Goal: Information Seeking & Learning: Learn about a topic

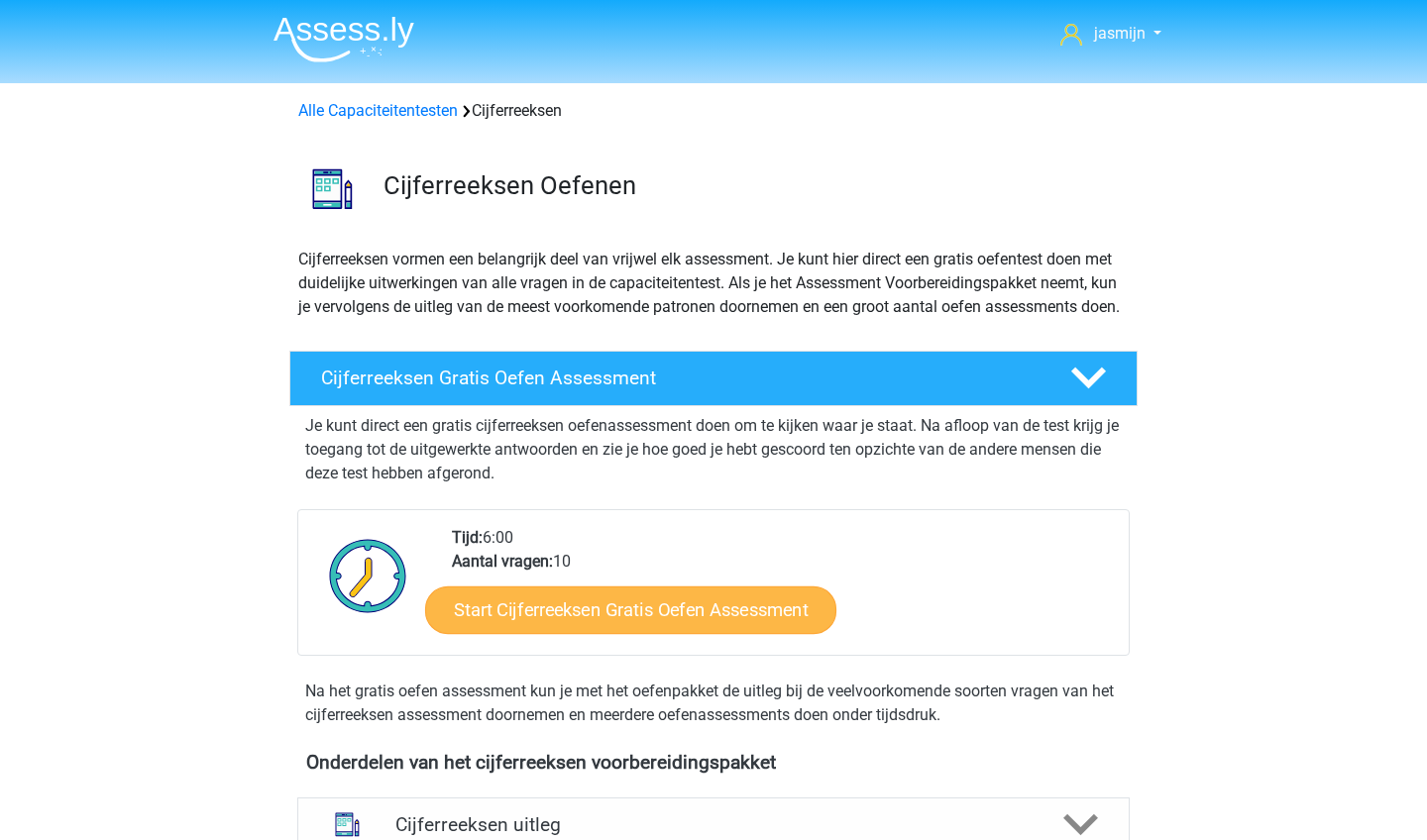
scroll to position [621, 0]
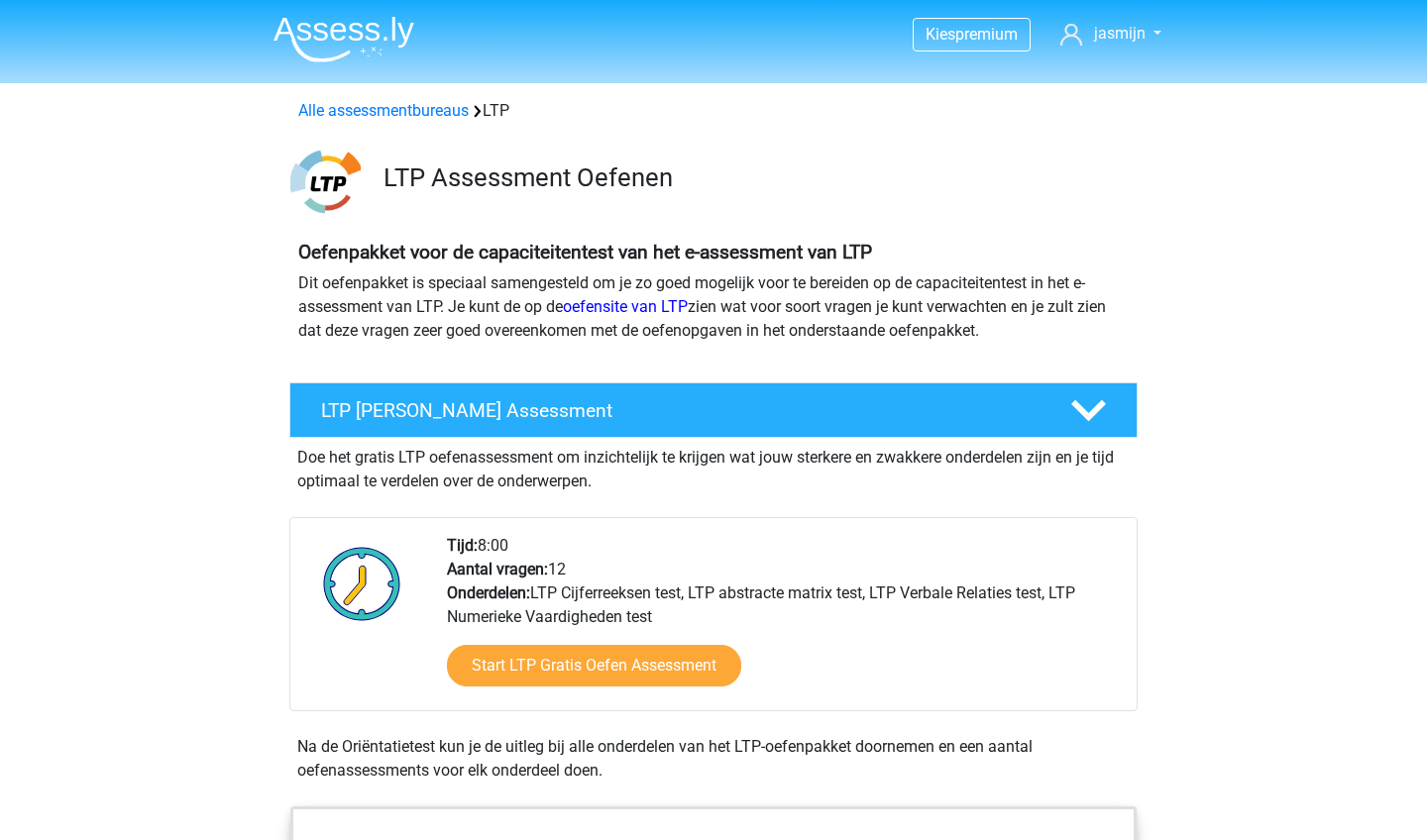
scroll to position [1312, 0]
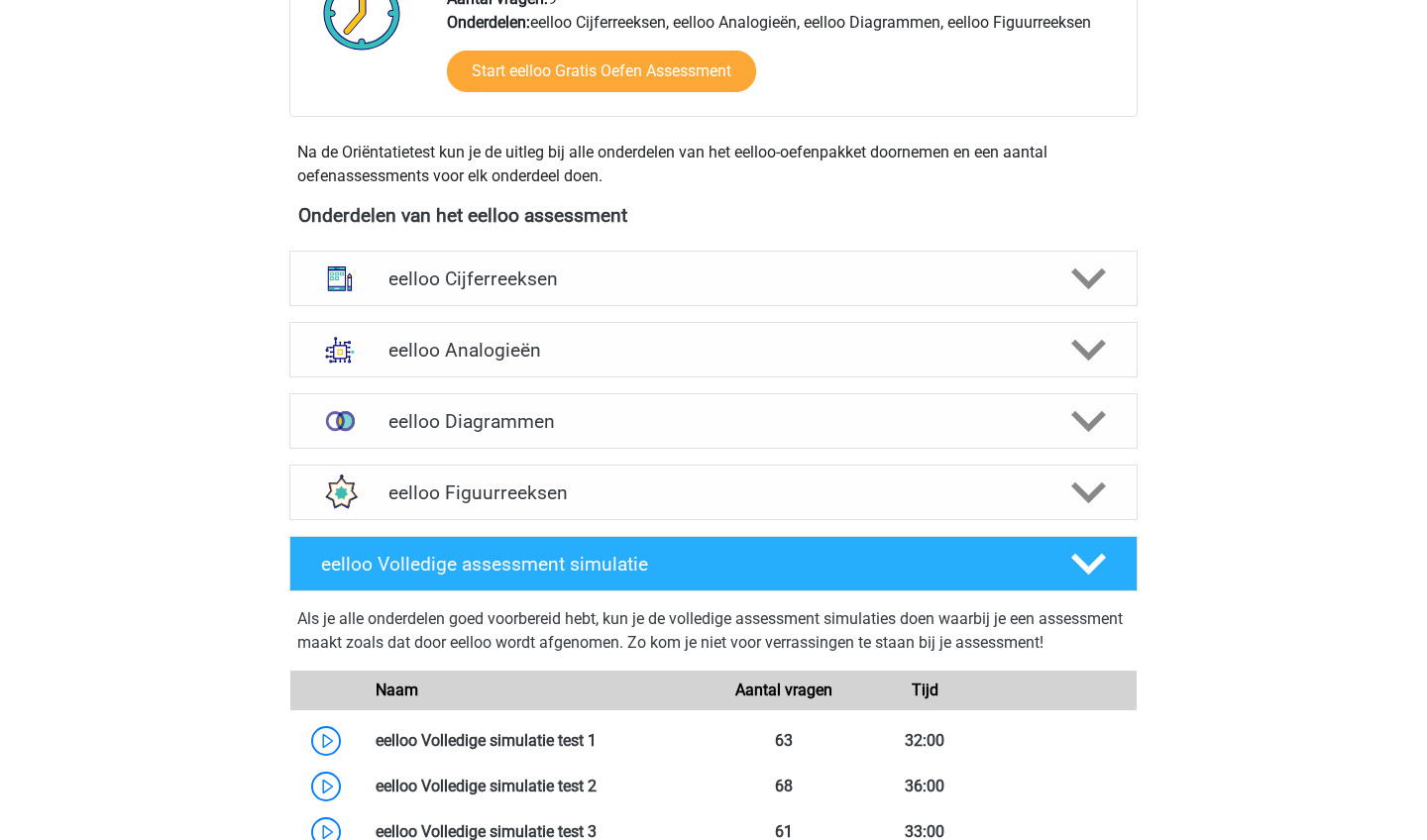
scroll to position [577, 0]
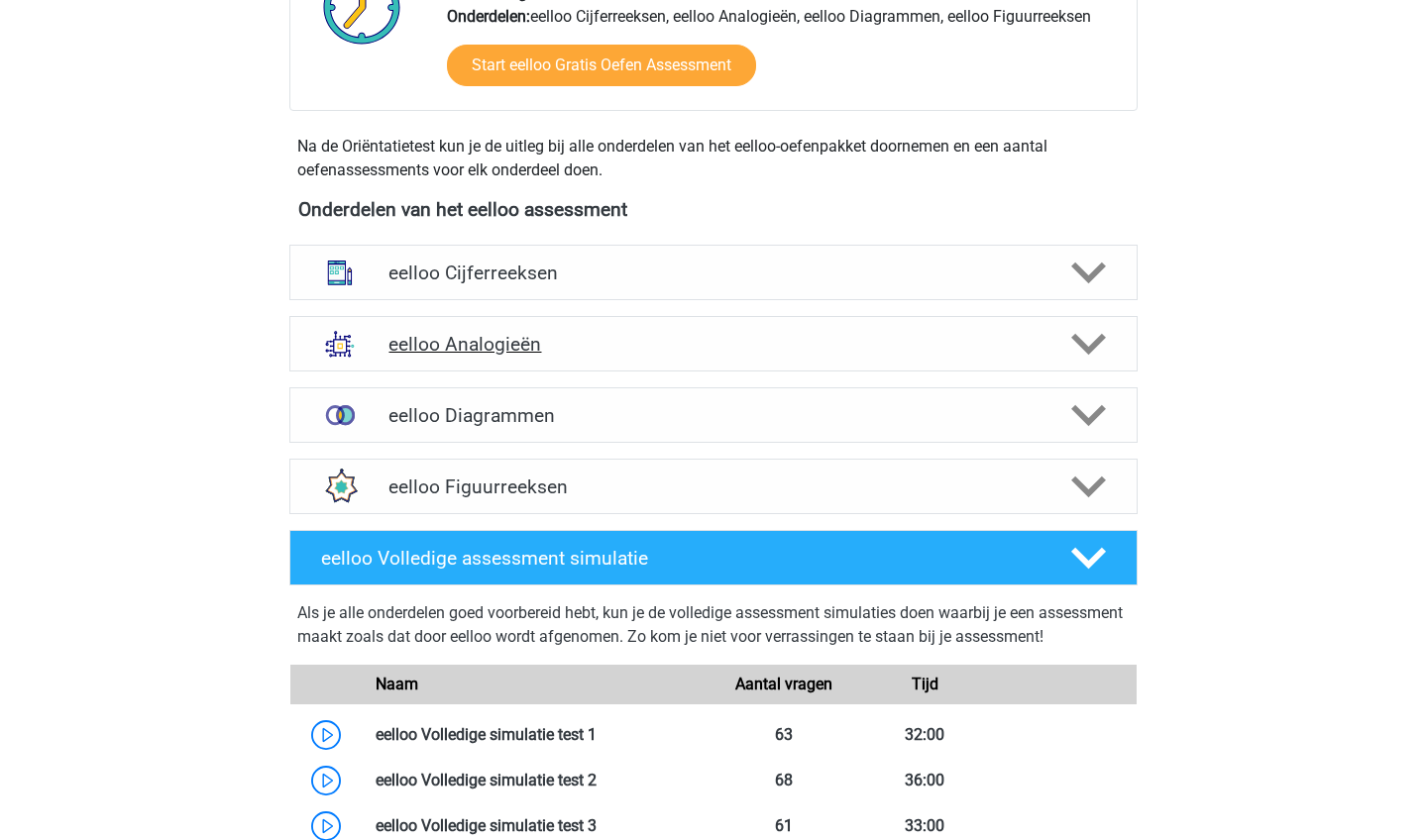
click at [514, 356] on div "eelloo Analogieën" at bounding box center [713, 344] width 848 height 56
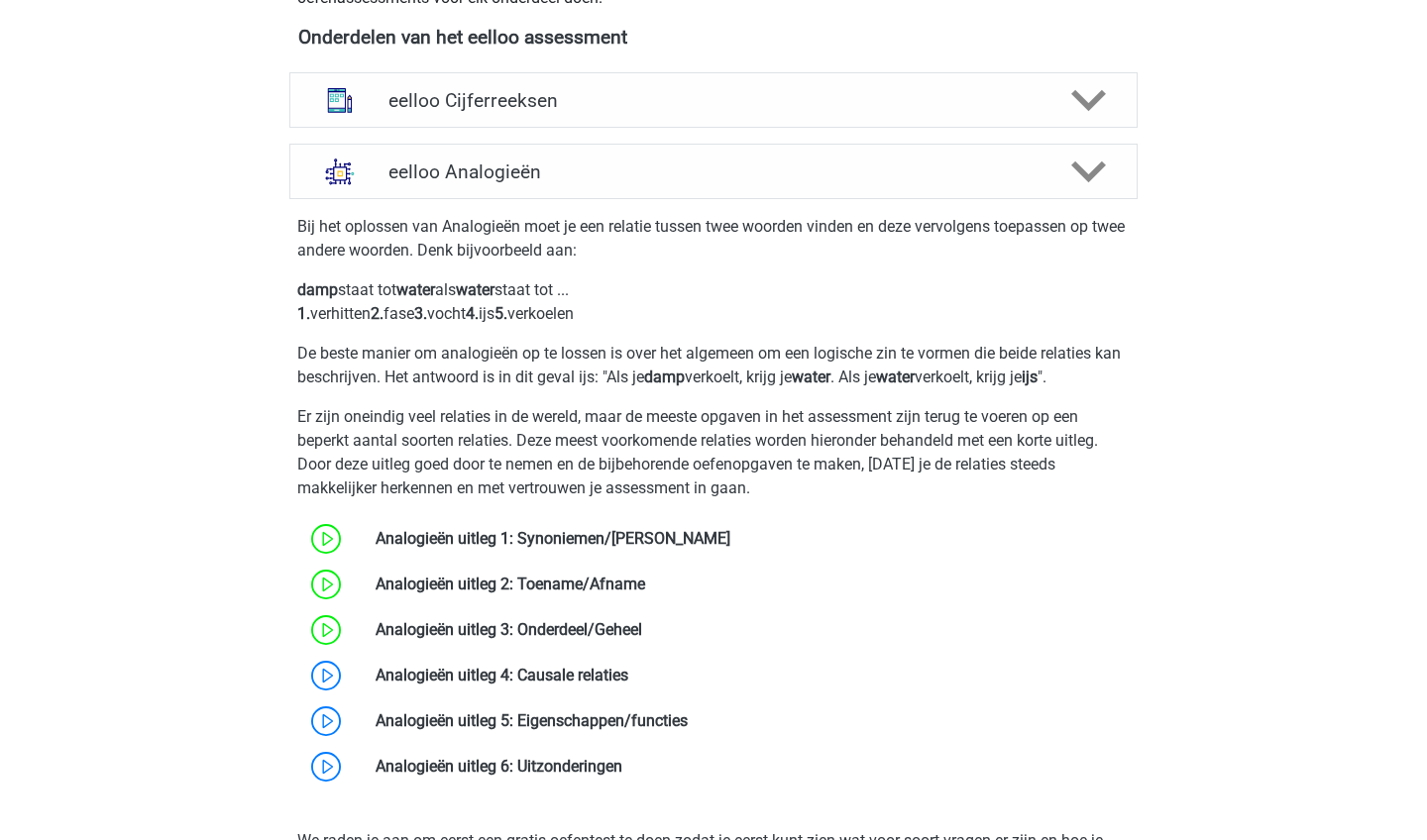
scroll to position [806, 0]
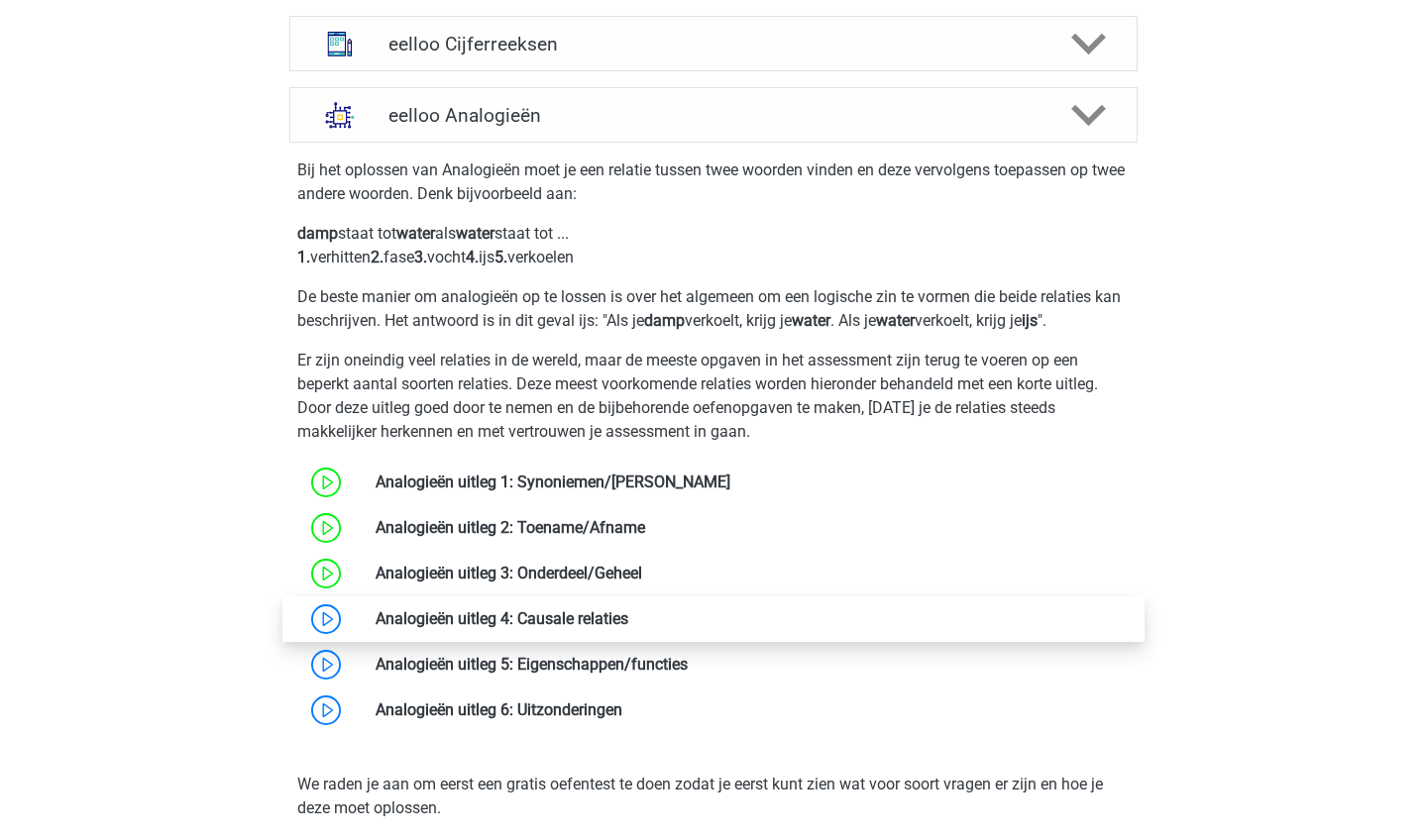
click at [628, 623] on link at bounding box center [628, 619] width 0 height 19
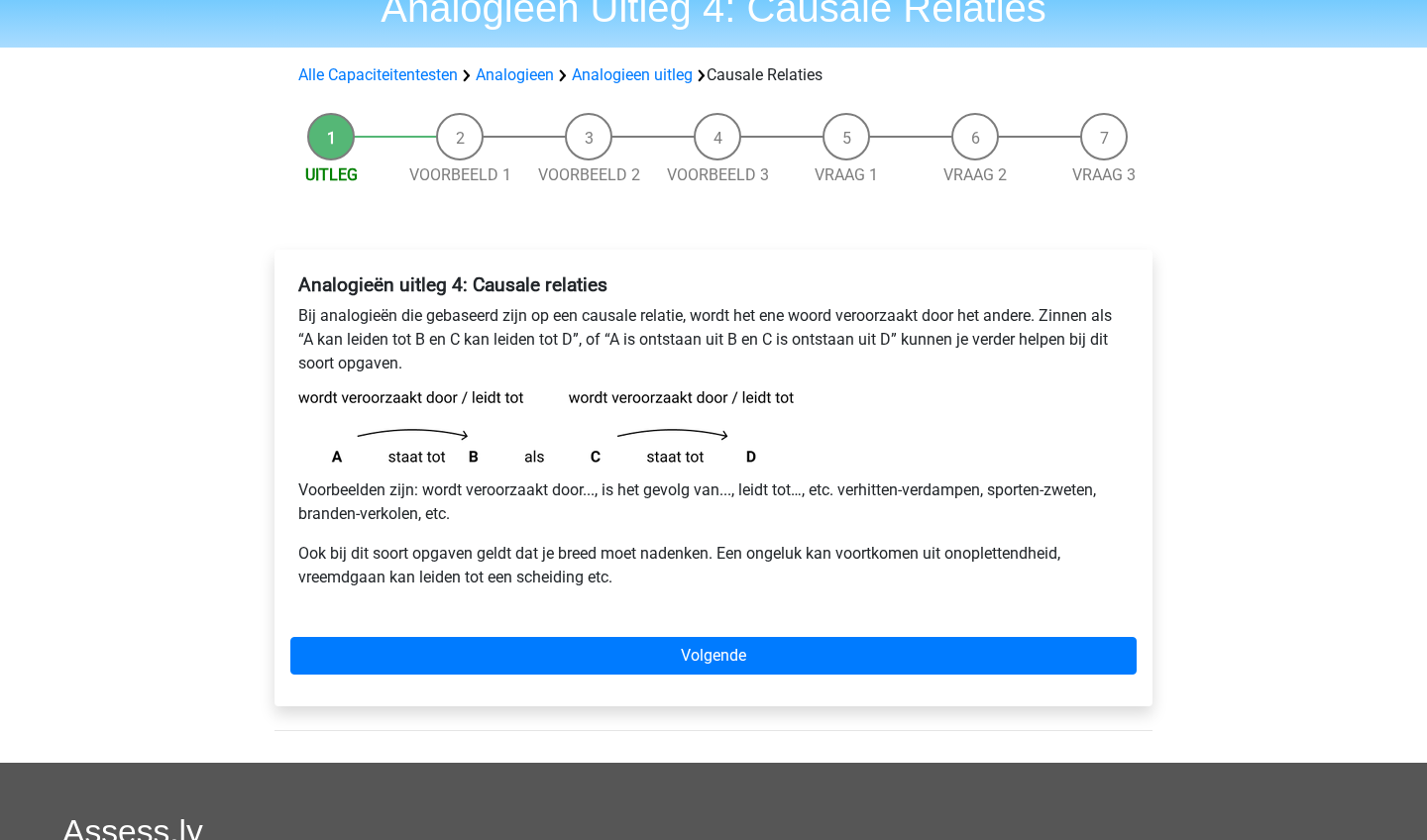
scroll to position [92, 0]
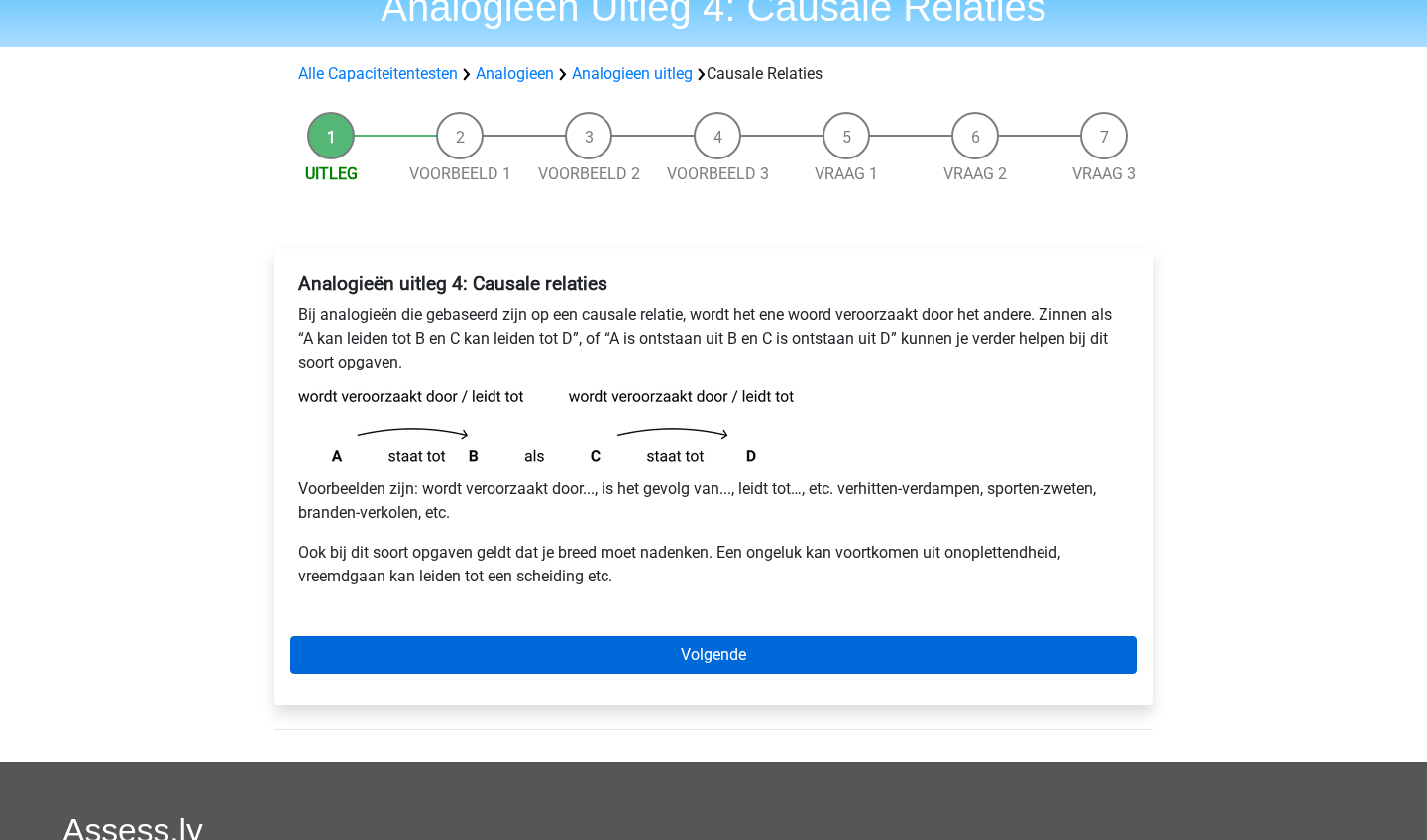
click at [688, 659] on link "Volgende" at bounding box center [713, 655] width 846 height 38
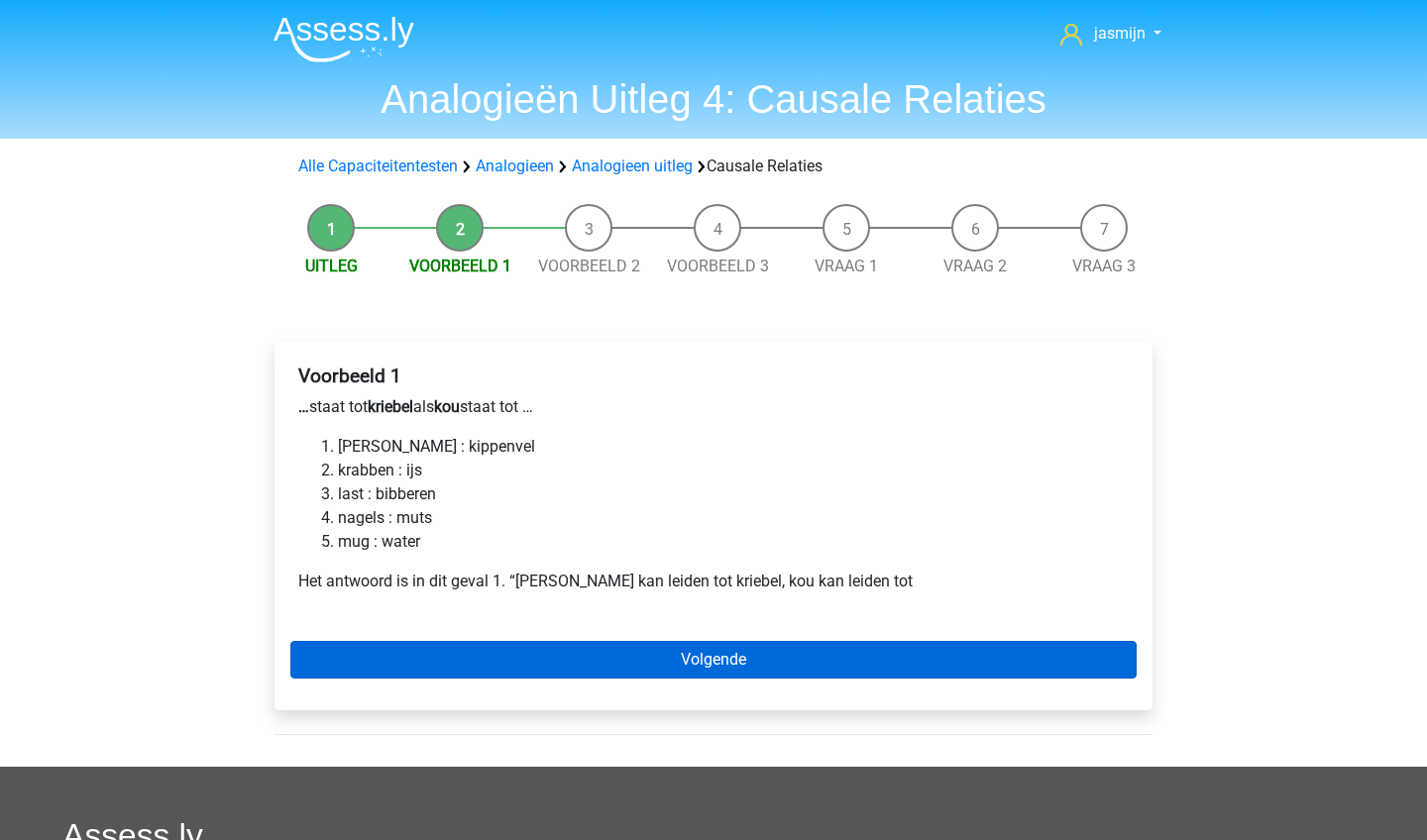
click at [467, 668] on link "Volgende" at bounding box center [713, 660] width 846 height 38
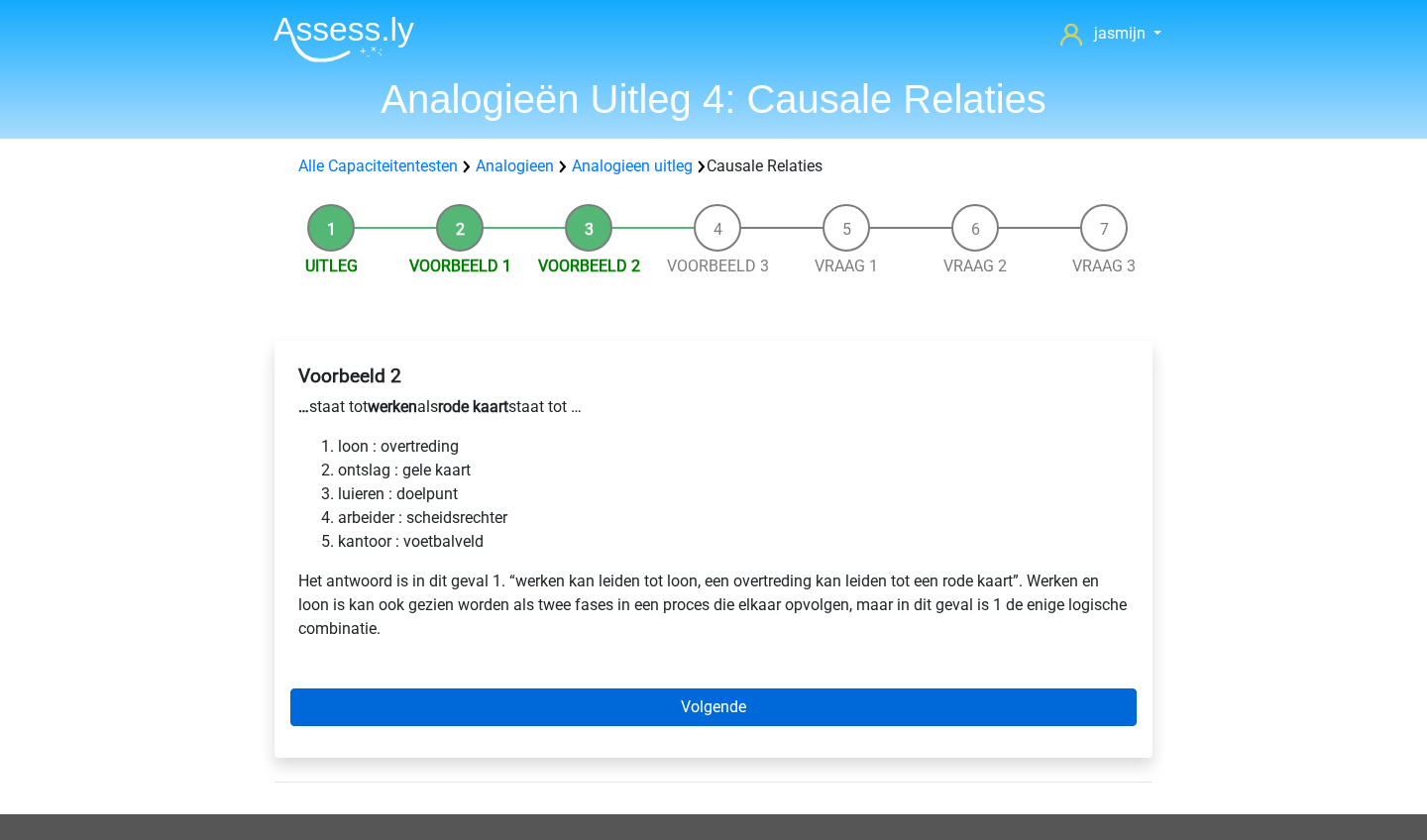
click at [485, 705] on link "Volgende" at bounding box center [713, 708] width 846 height 38
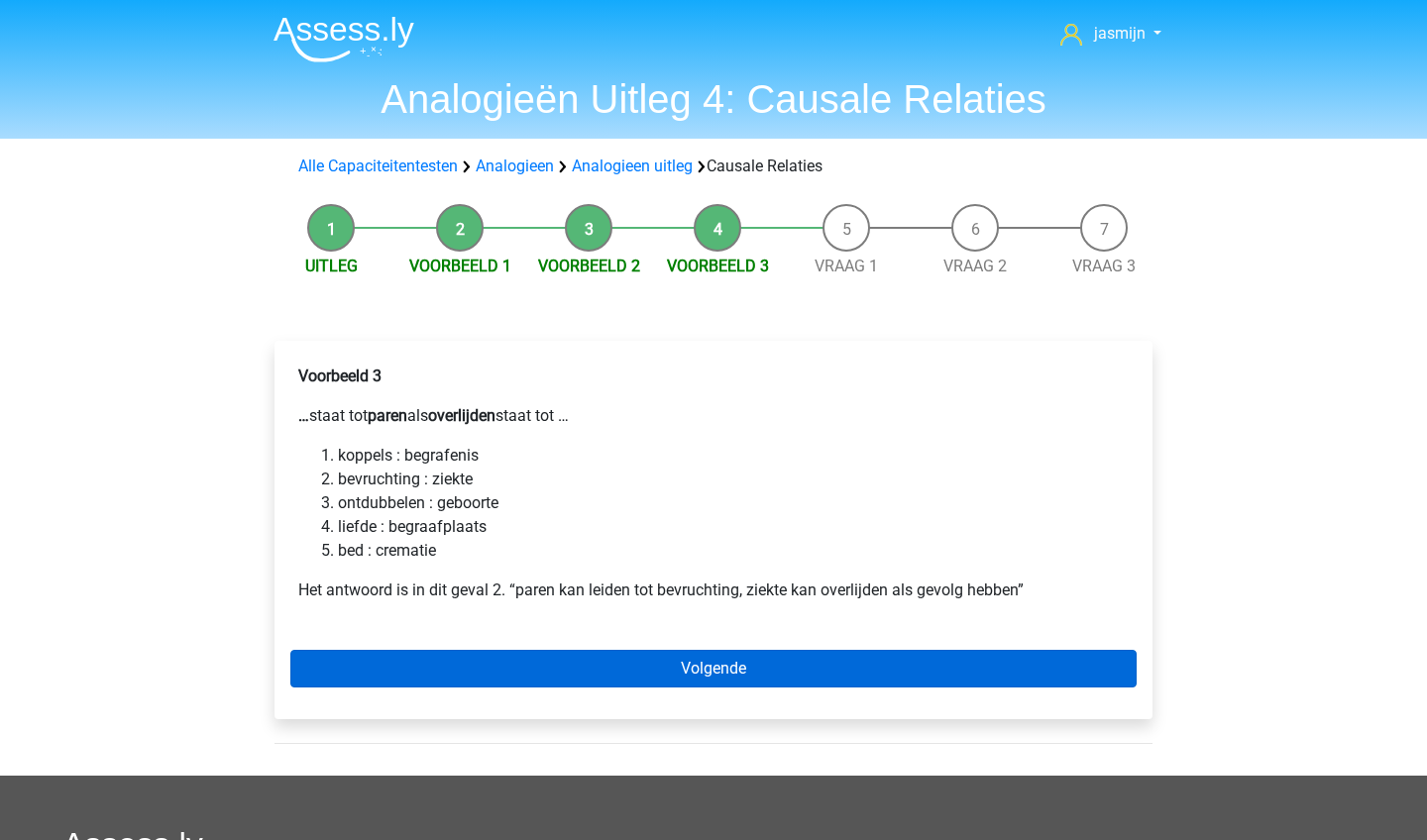
click at [531, 678] on link "Volgende" at bounding box center [713, 669] width 846 height 38
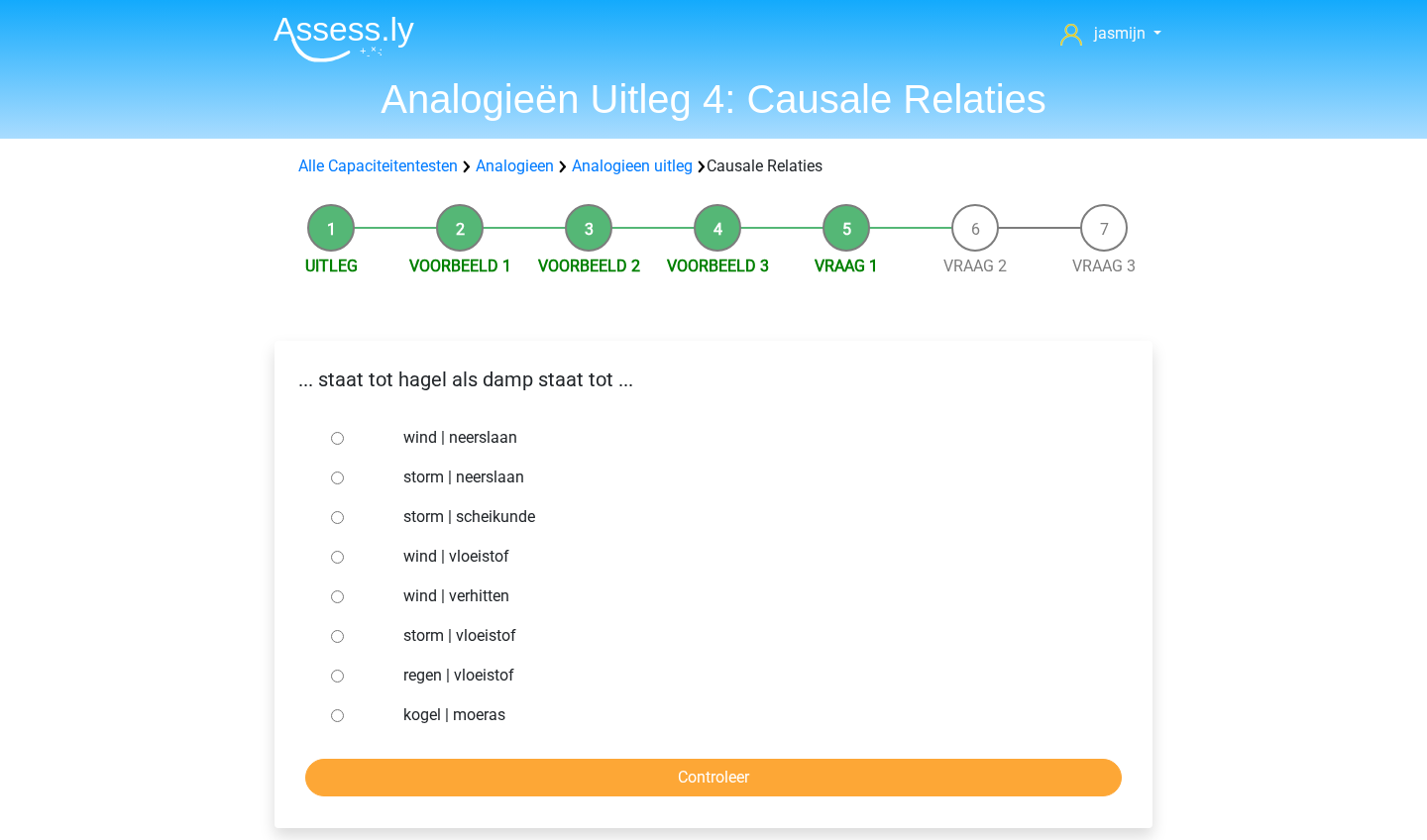
click at [496, 596] on label "wind | verhitten" at bounding box center [746, 597] width 686 height 24
click at [344, 596] on input "wind | verhitten" at bounding box center [337, 597] width 13 height 13
radio input "true"
click at [510, 790] on input "Controleer" at bounding box center [713, 778] width 817 height 38
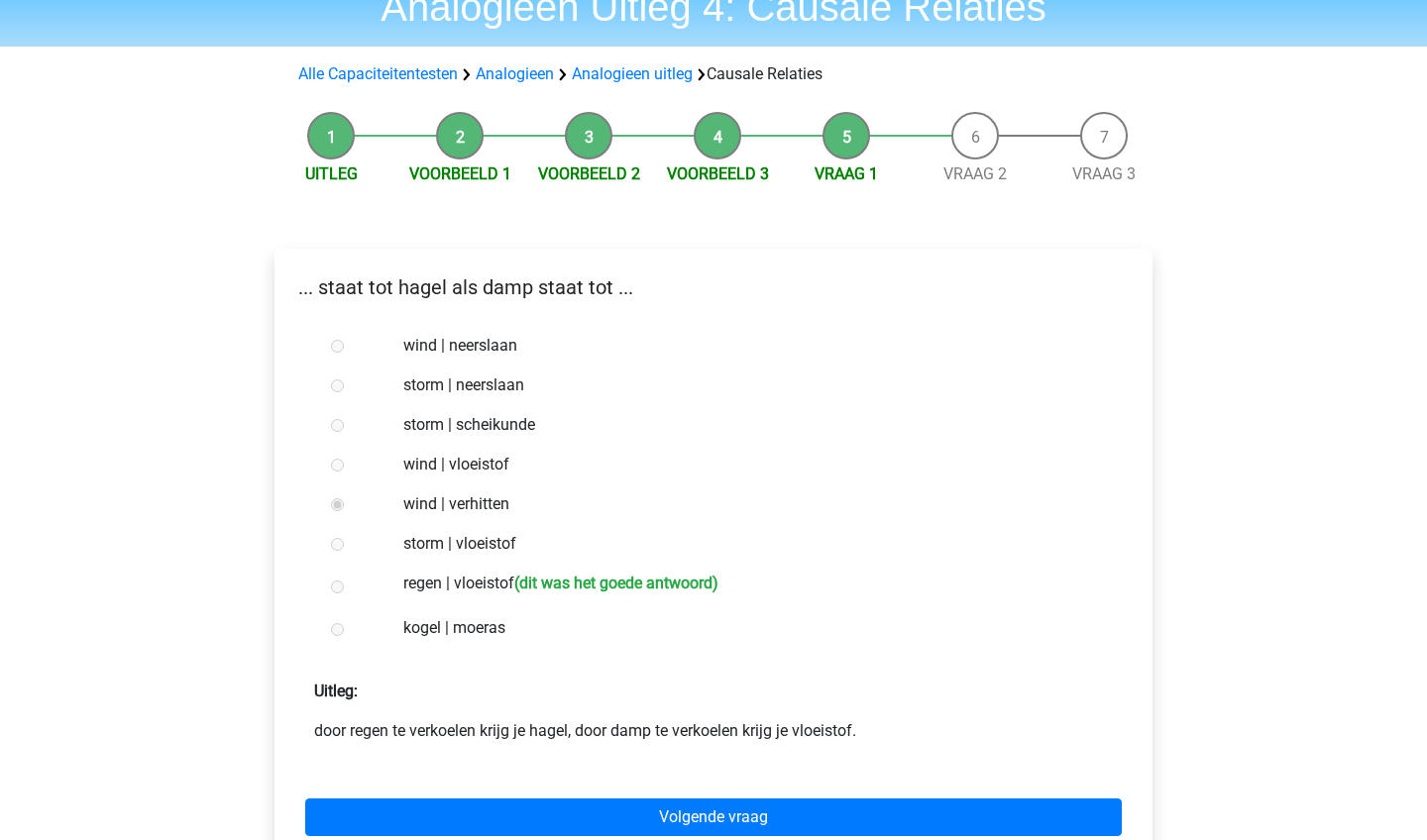
scroll to position [113, 0]
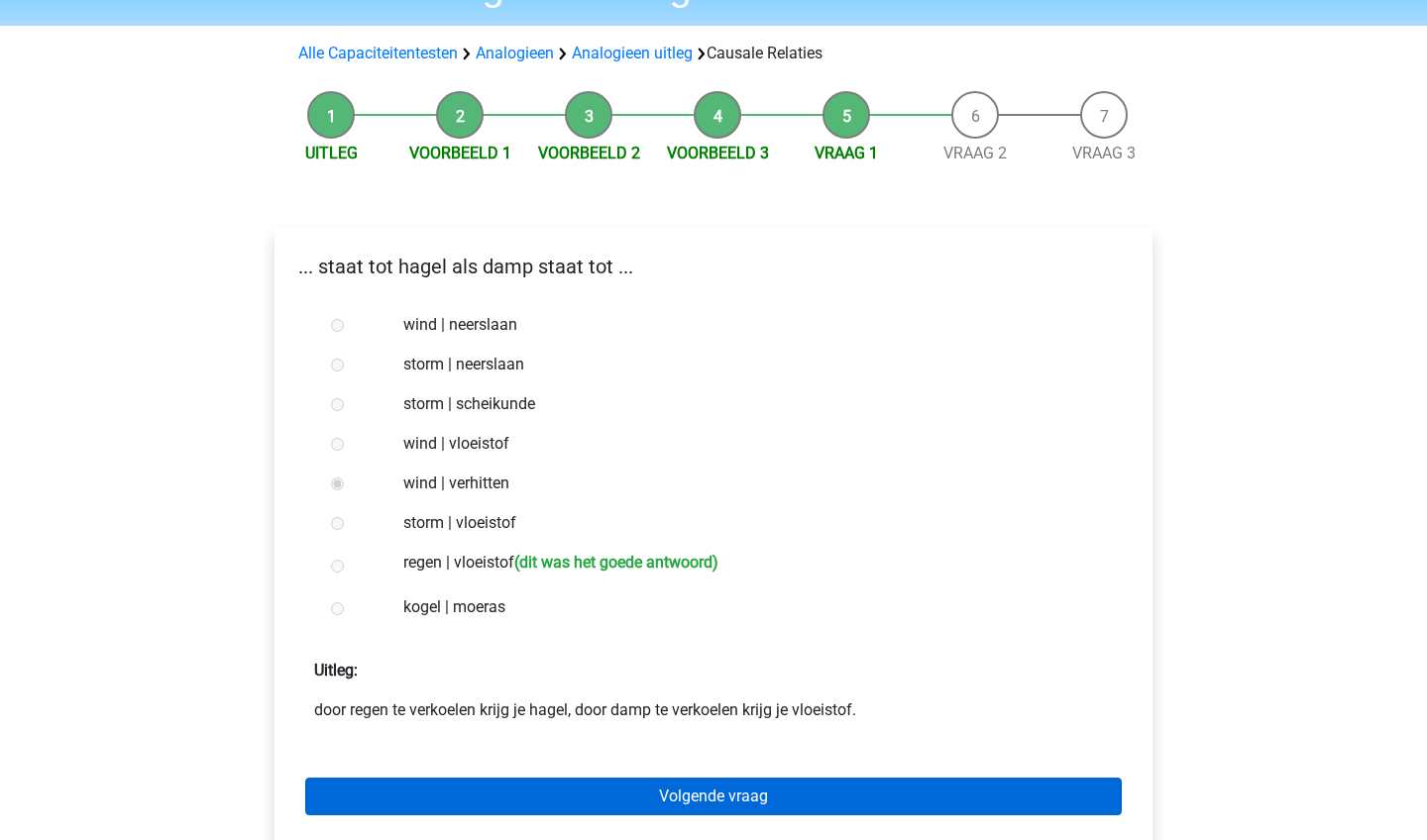
click at [569, 789] on link "Volgende vraag" at bounding box center [713, 797] width 817 height 38
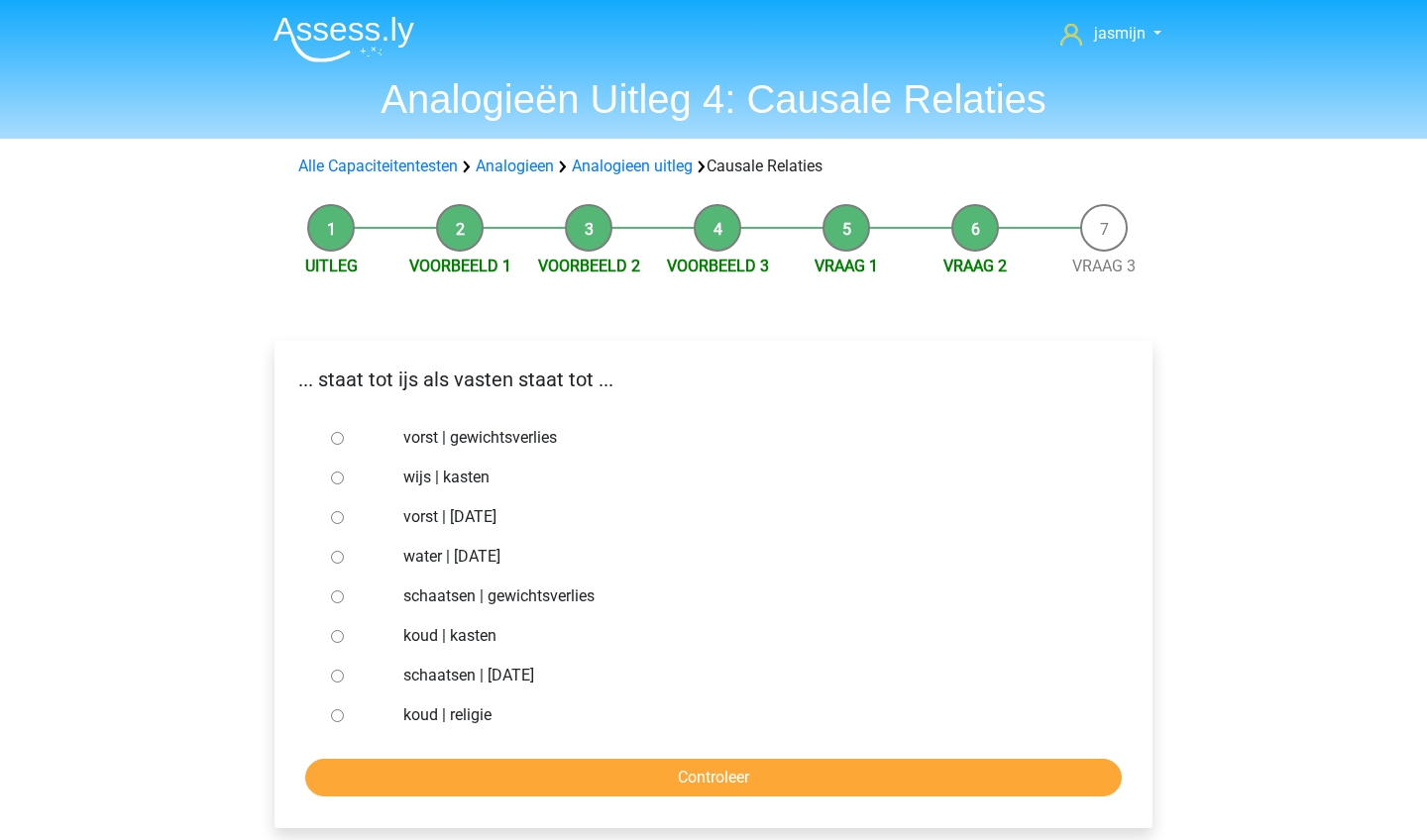
click at [511, 521] on label "vorst | [DATE]" at bounding box center [746, 517] width 686 height 24
click at [344, 521] on input "vorst | [DATE]" at bounding box center [337, 517] width 13 height 13
radio input "true"
click at [580, 768] on input "Controleer" at bounding box center [713, 778] width 817 height 38
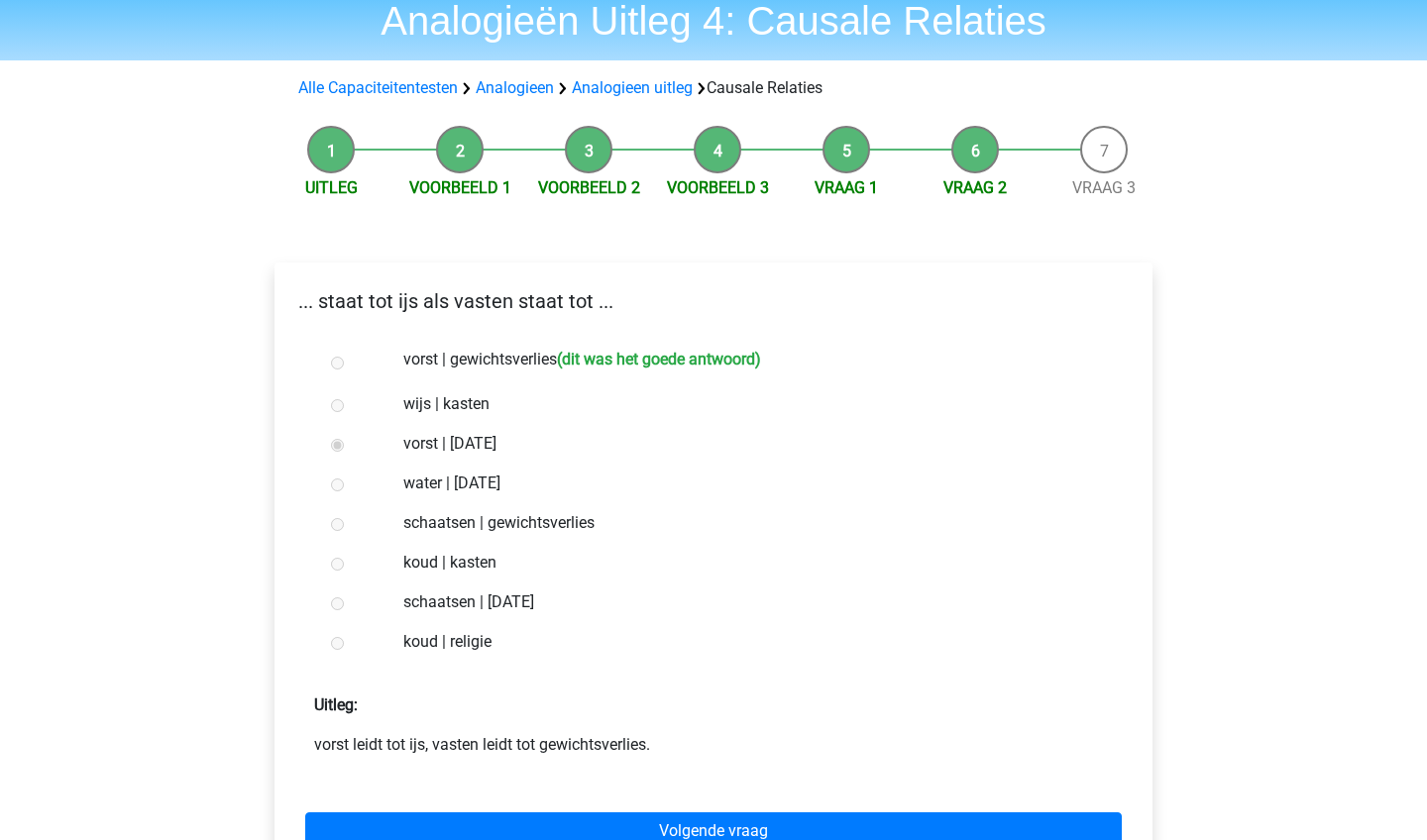
scroll to position [78, 0]
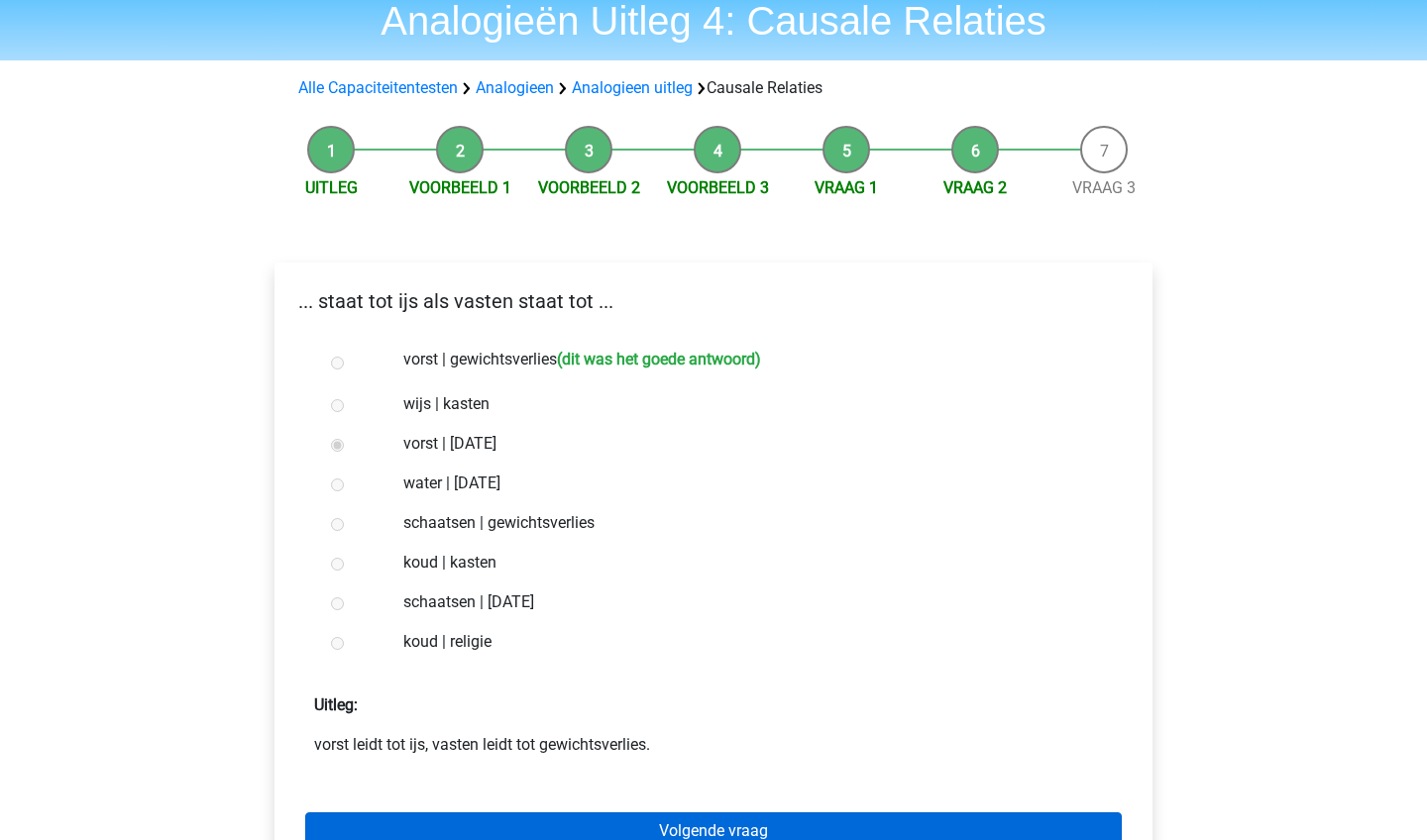
click at [585, 824] on link "Volgende vraag" at bounding box center [713, 832] width 817 height 38
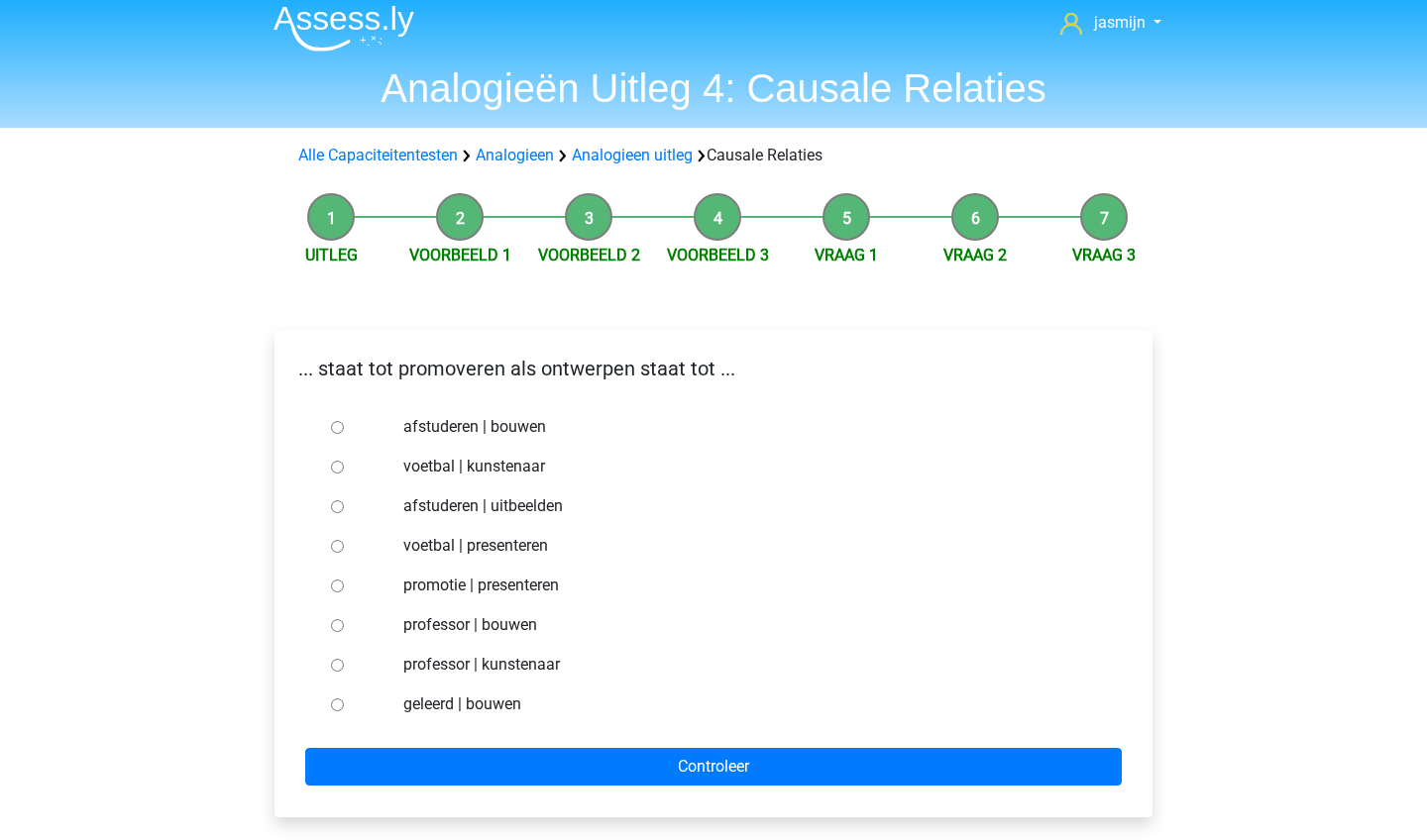
scroll to position [11, 0]
click at [455, 426] on label "afstuderen | bouwen" at bounding box center [746, 427] width 686 height 24
click at [344, 426] on input "afstuderen | bouwen" at bounding box center [337, 427] width 13 height 13
radio input "true"
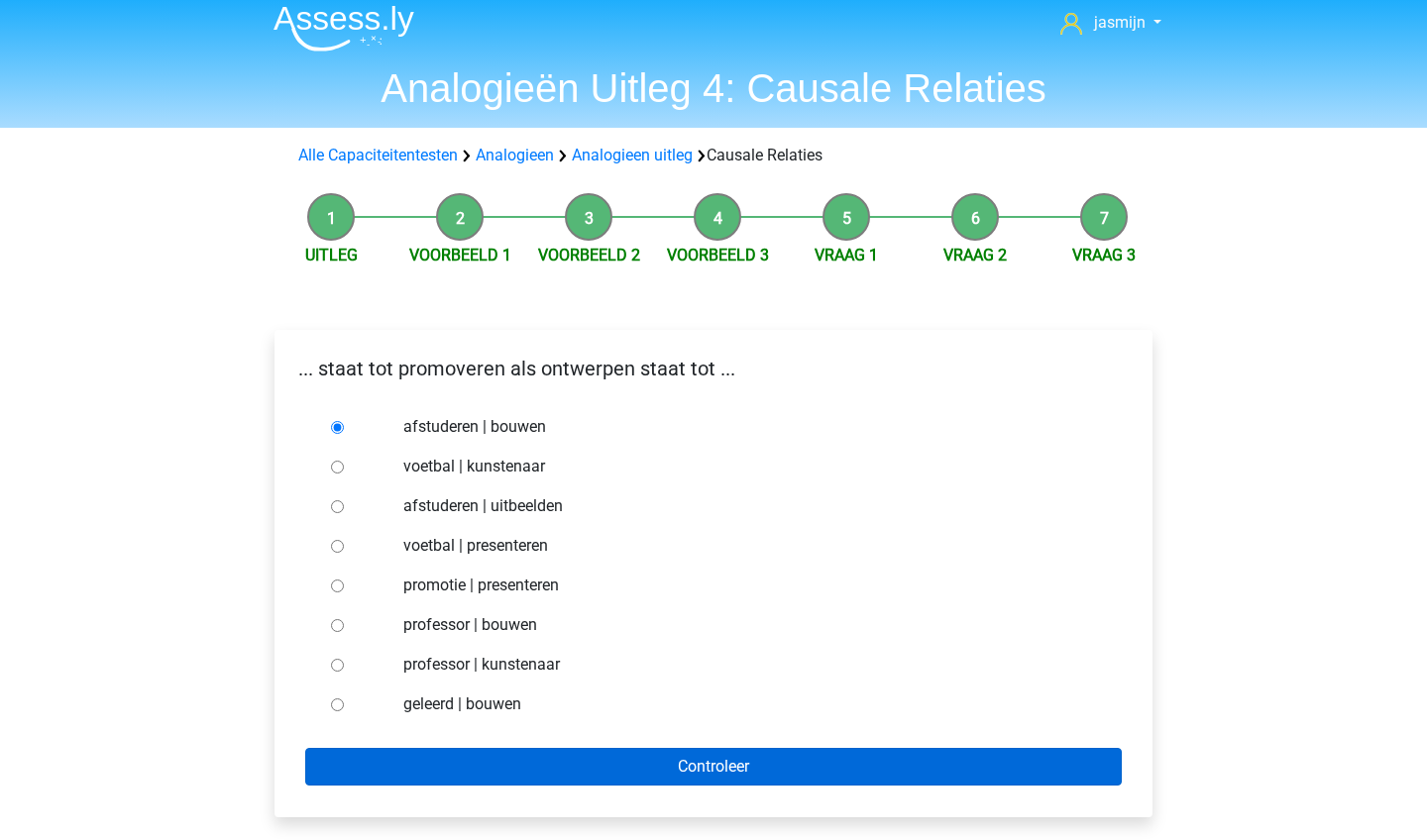
click at [466, 758] on input "Controleer" at bounding box center [713, 767] width 817 height 38
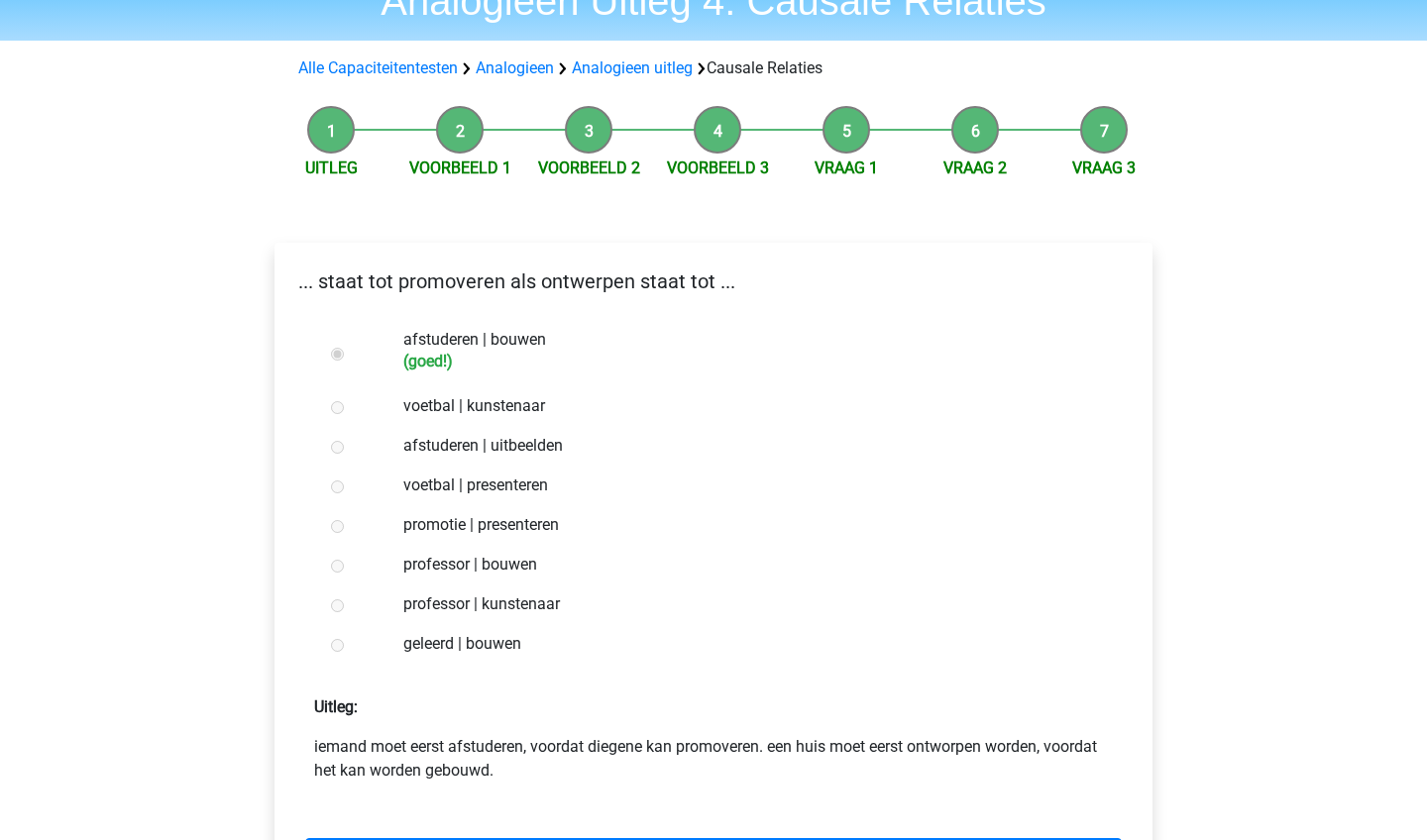
scroll to position [115, 0]
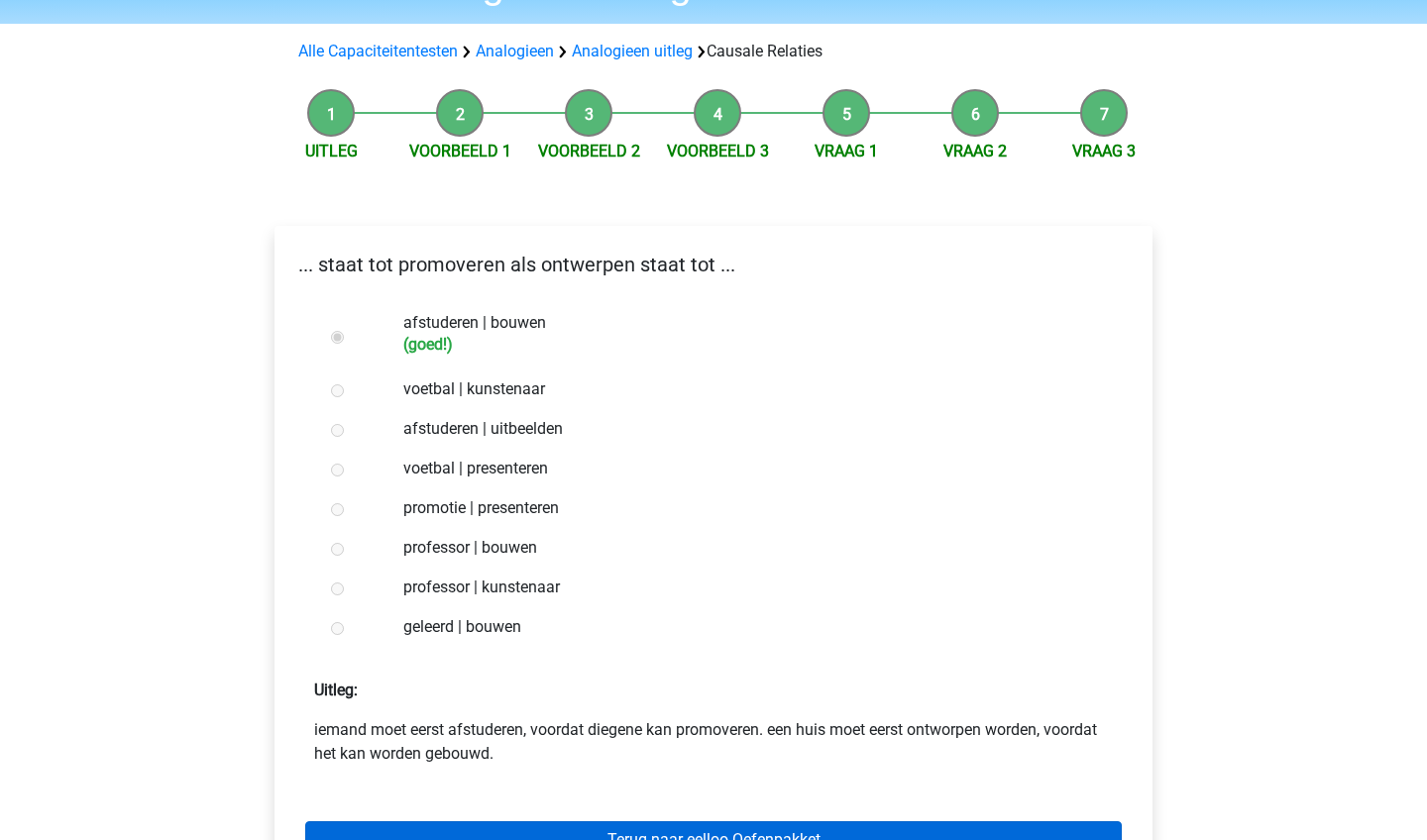
click at [493, 837] on link "Terug naar eelloo Oefenpakket" at bounding box center [713, 841] width 817 height 38
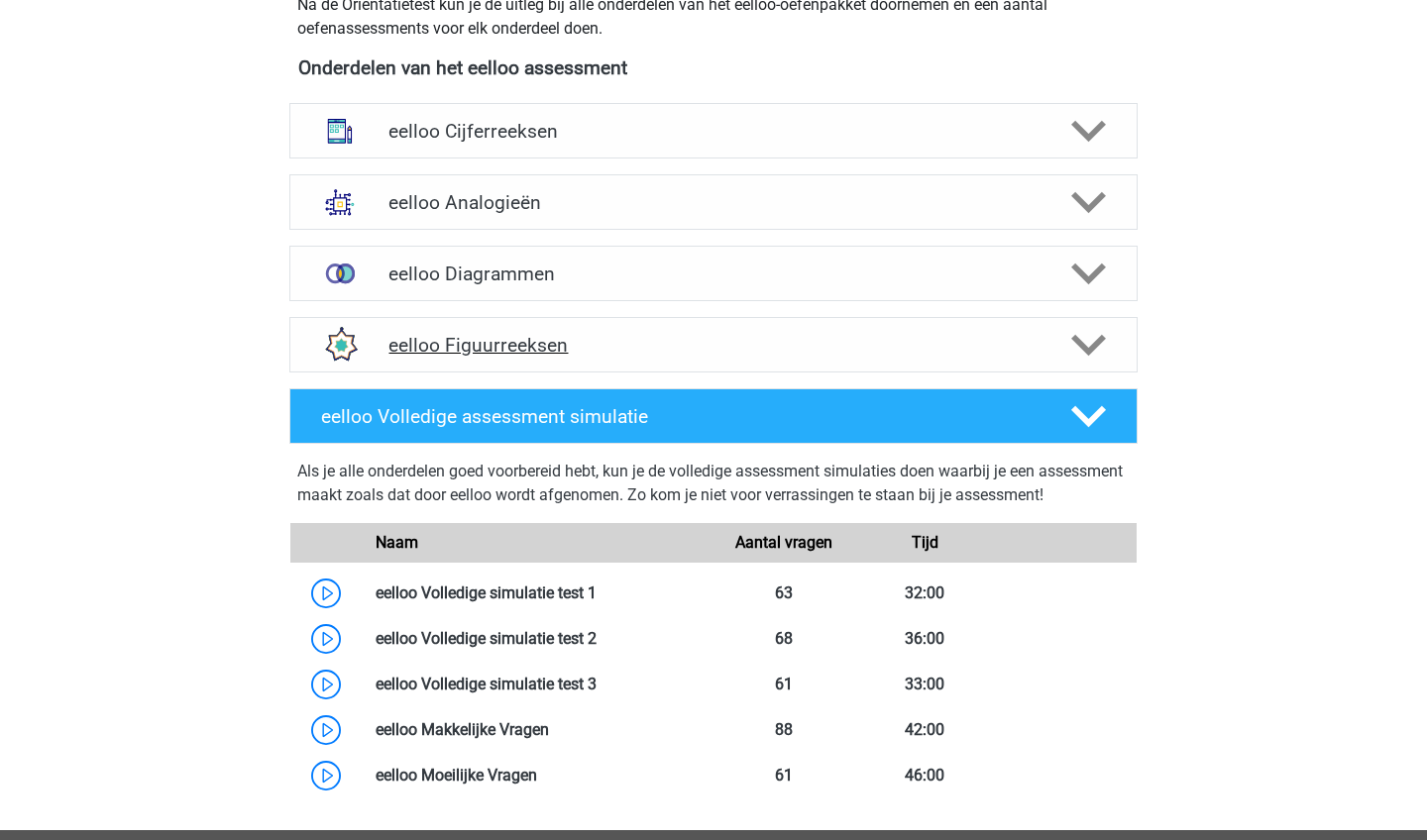
scroll to position [691, 0]
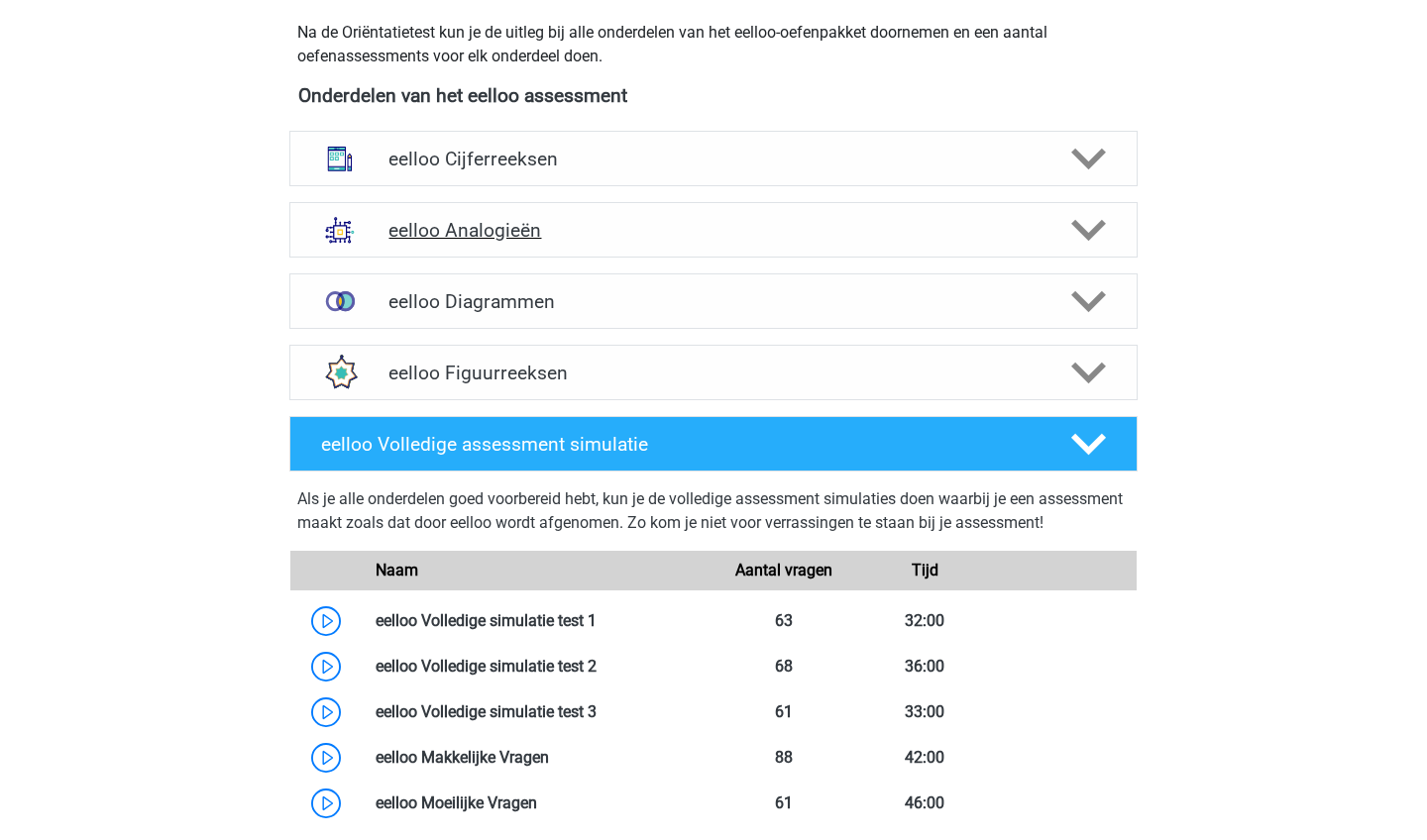
click at [616, 231] on h4 "eelloo Analogieën" at bounding box center [713, 230] width 649 height 23
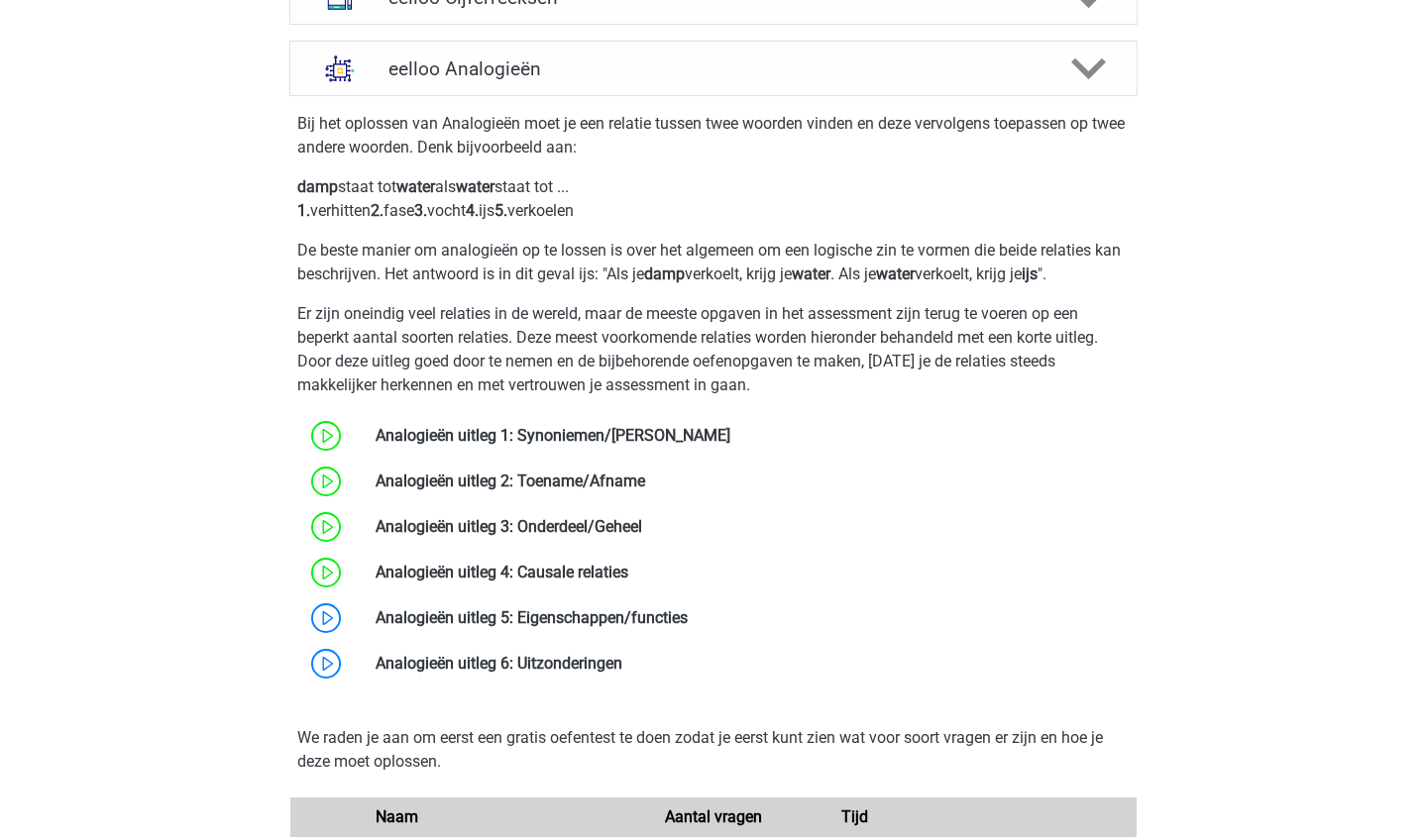
scroll to position [902, 0]
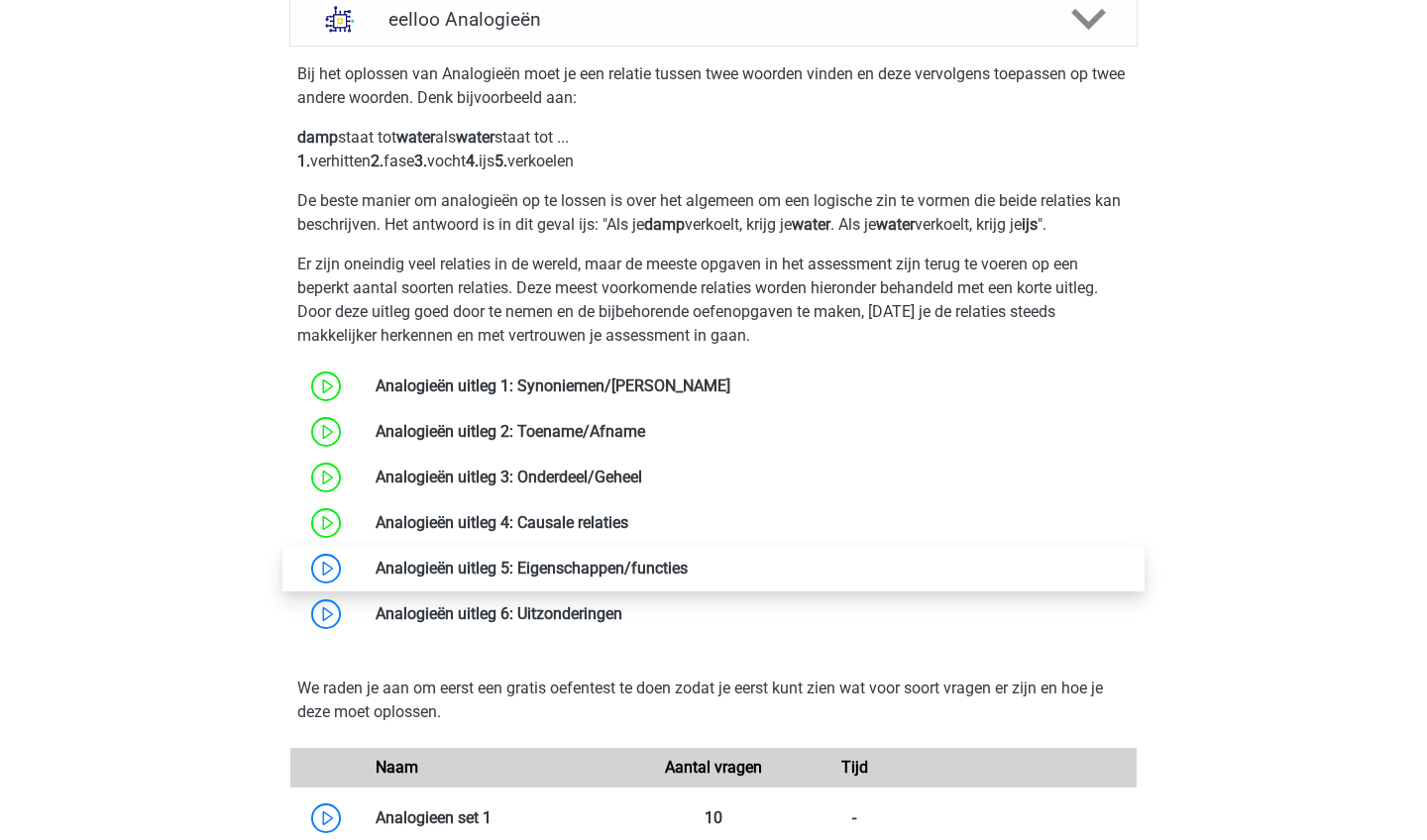
click at [688, 563] on link at bounding box center [688, 568] width 0 height 19
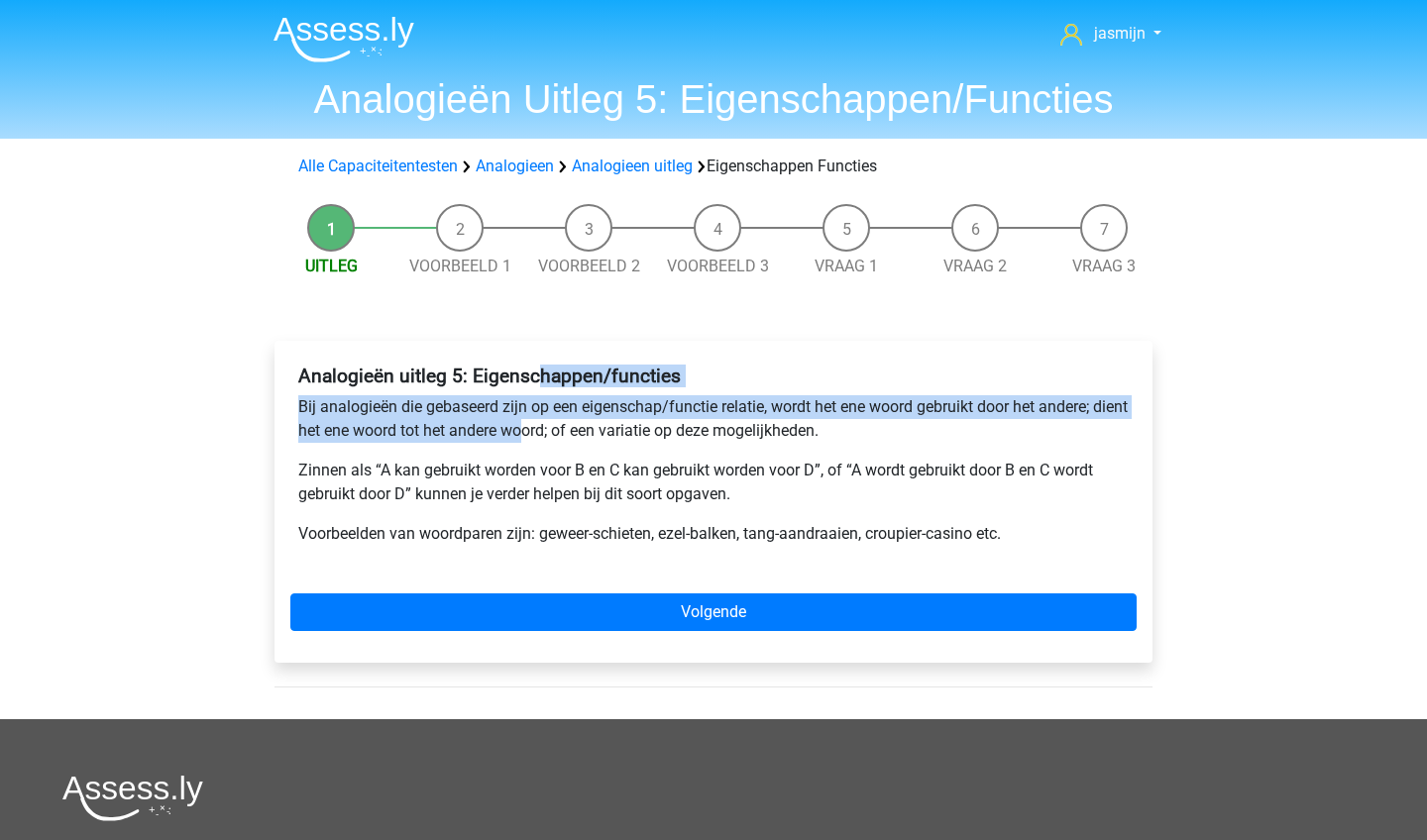
drag, startPoint x: 560, startPoint y: 438, endPoint x: 564, endPoint y: 52, distance: 386.5
click at [564, 52] on div "jasmijn jasmij$dhdh@lksdj.com Nederlands English" at bounding box center [713, 621] width 1427 height 1243
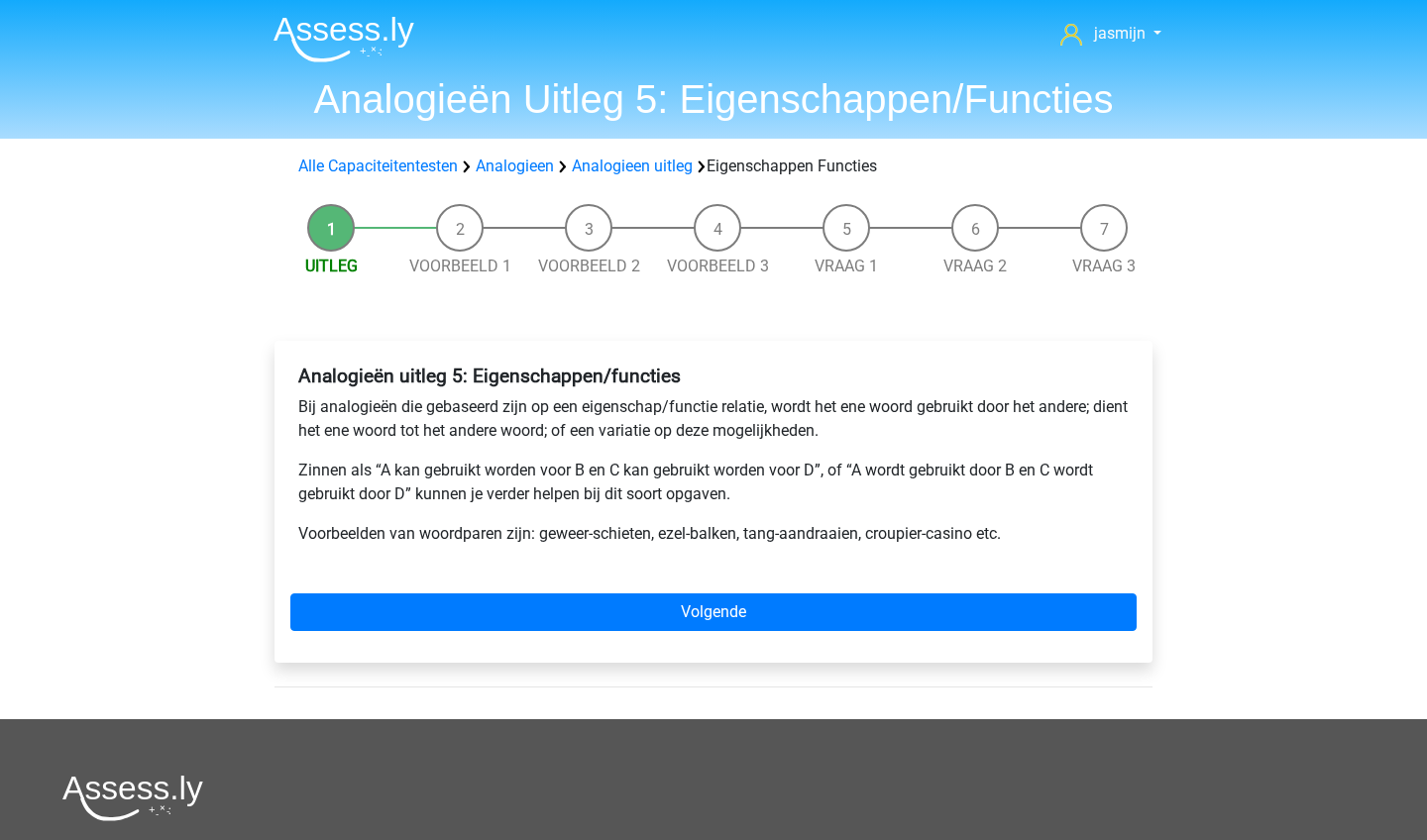
click at [281, 484] on div "Analogieën uitleg 5: Eigenschappen/functies Bij analogieën die gebaseerd zijn o…" at bounding box center [714, 502] width 878 height 322
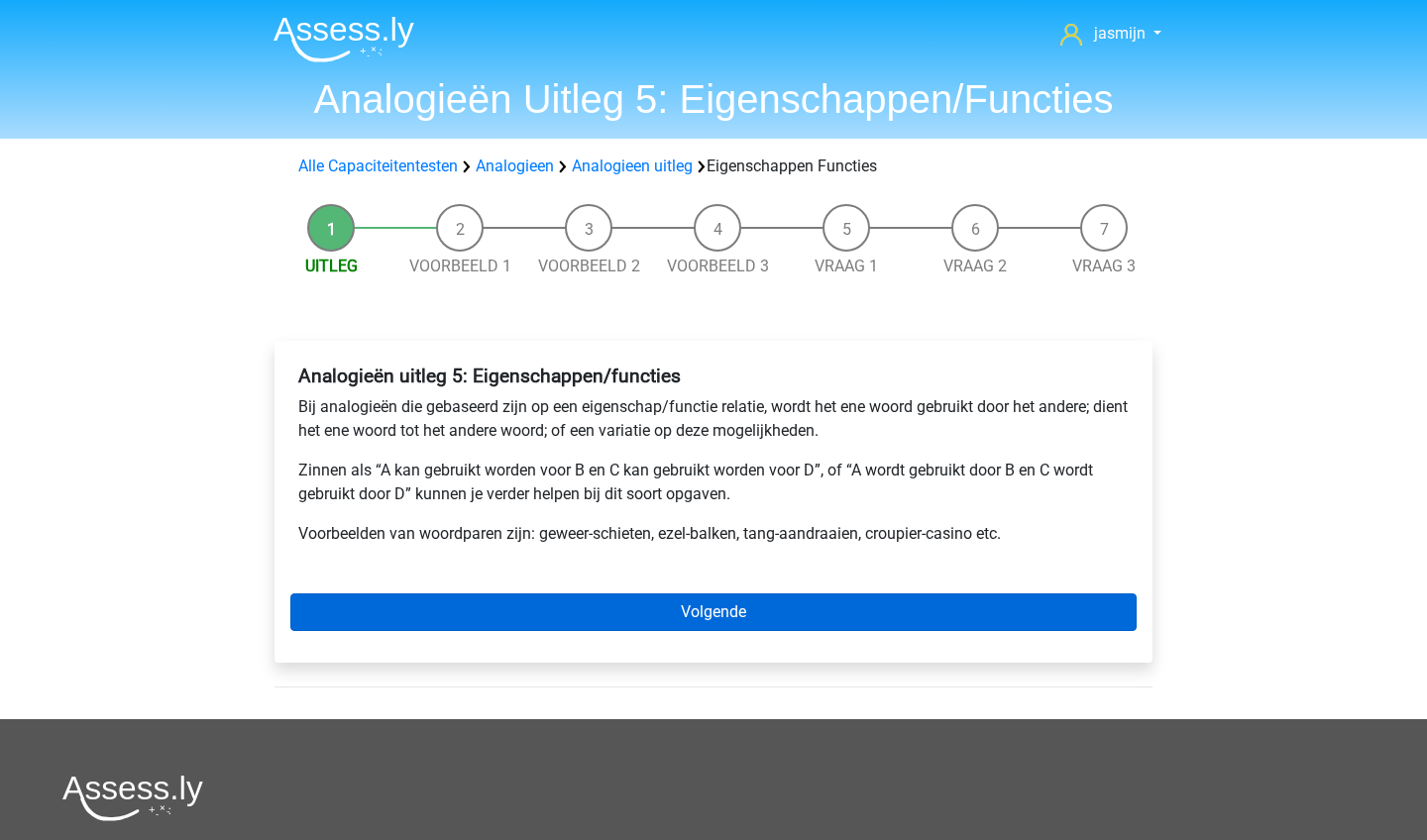
click at [504, 607] on link "Volgende" at bounding box center [713, 613] width 846 height 38
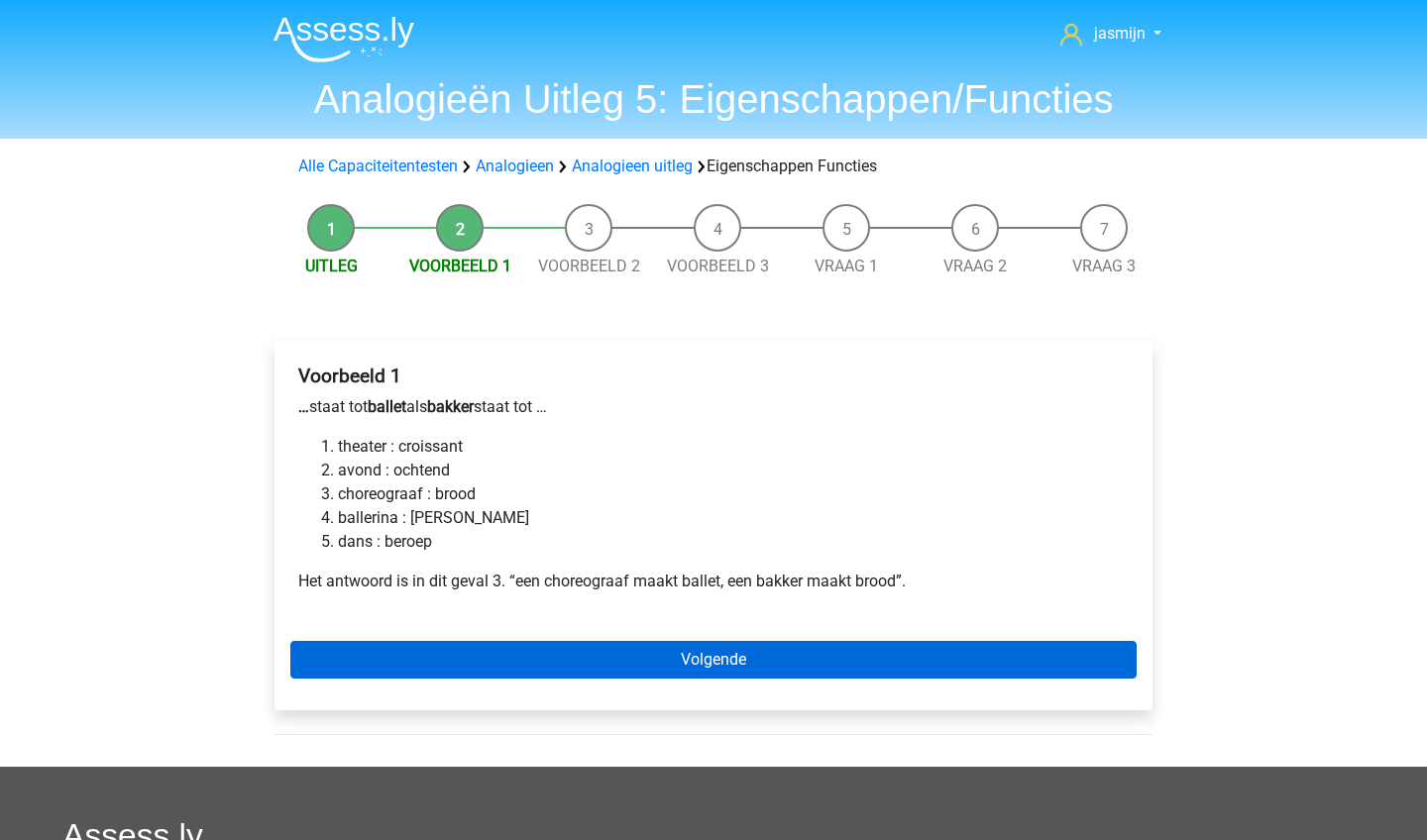
click at [492, 673] on link "Volgende" at bounding box center [713, 660] width 846 height 38
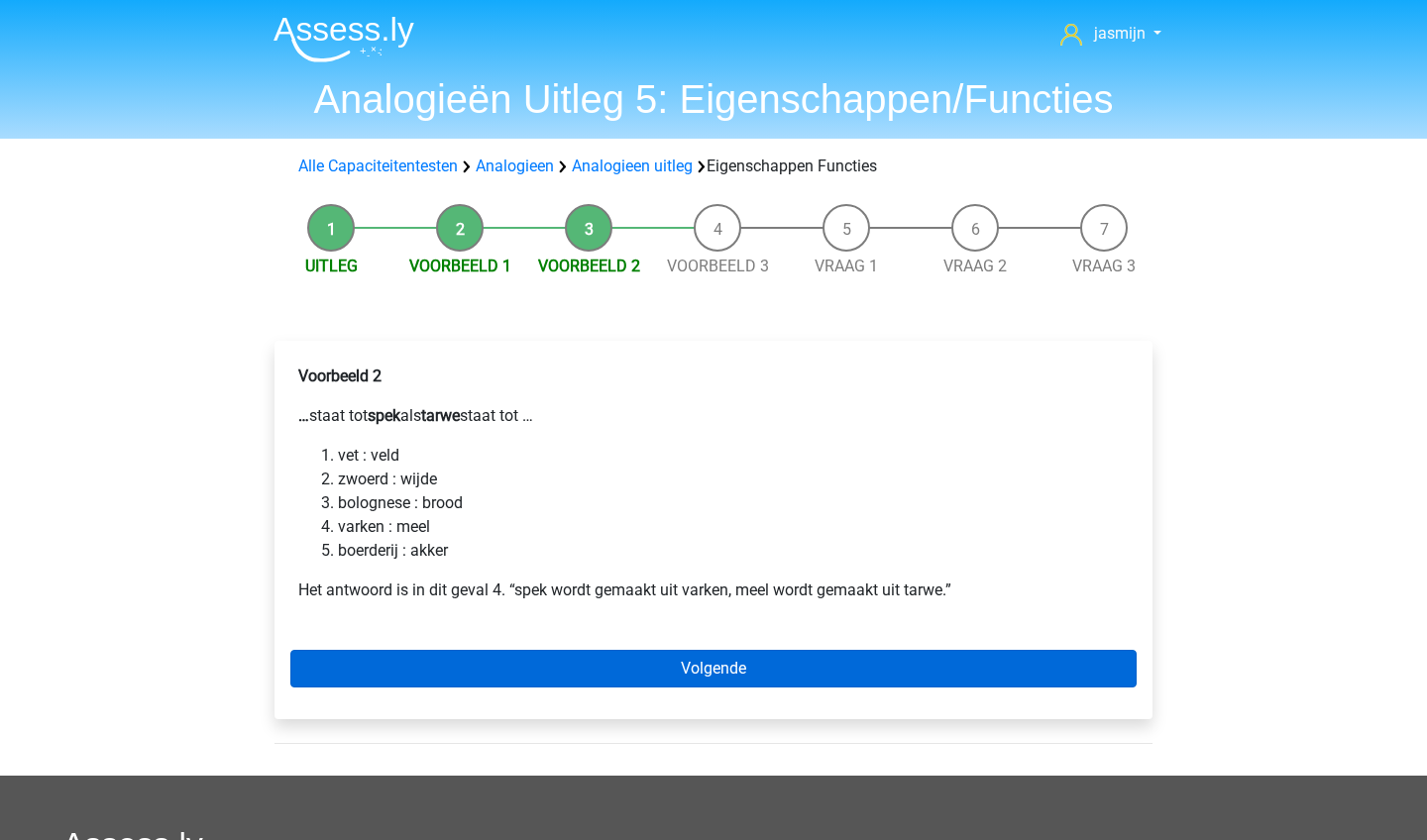
click at [459, 653] on link "Volgende" at bounding box center [713, 669] width 846 height 38
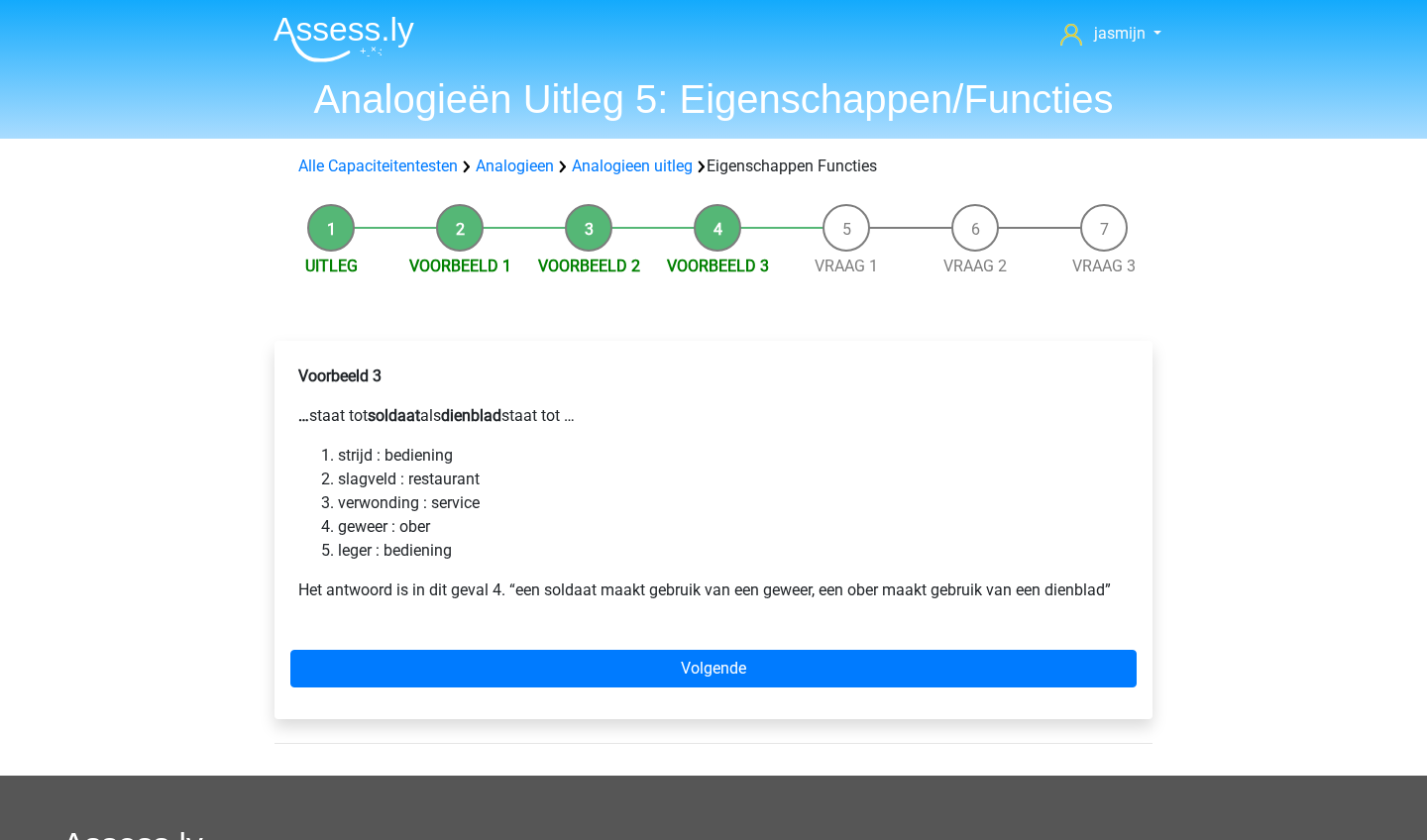
click at [413, 648] on div "Voorbeeld 3 … staat tot soldaat als dienblad staat tot … strijd : bediening sla…" at bounding box center [714, 530] width 878 height 379
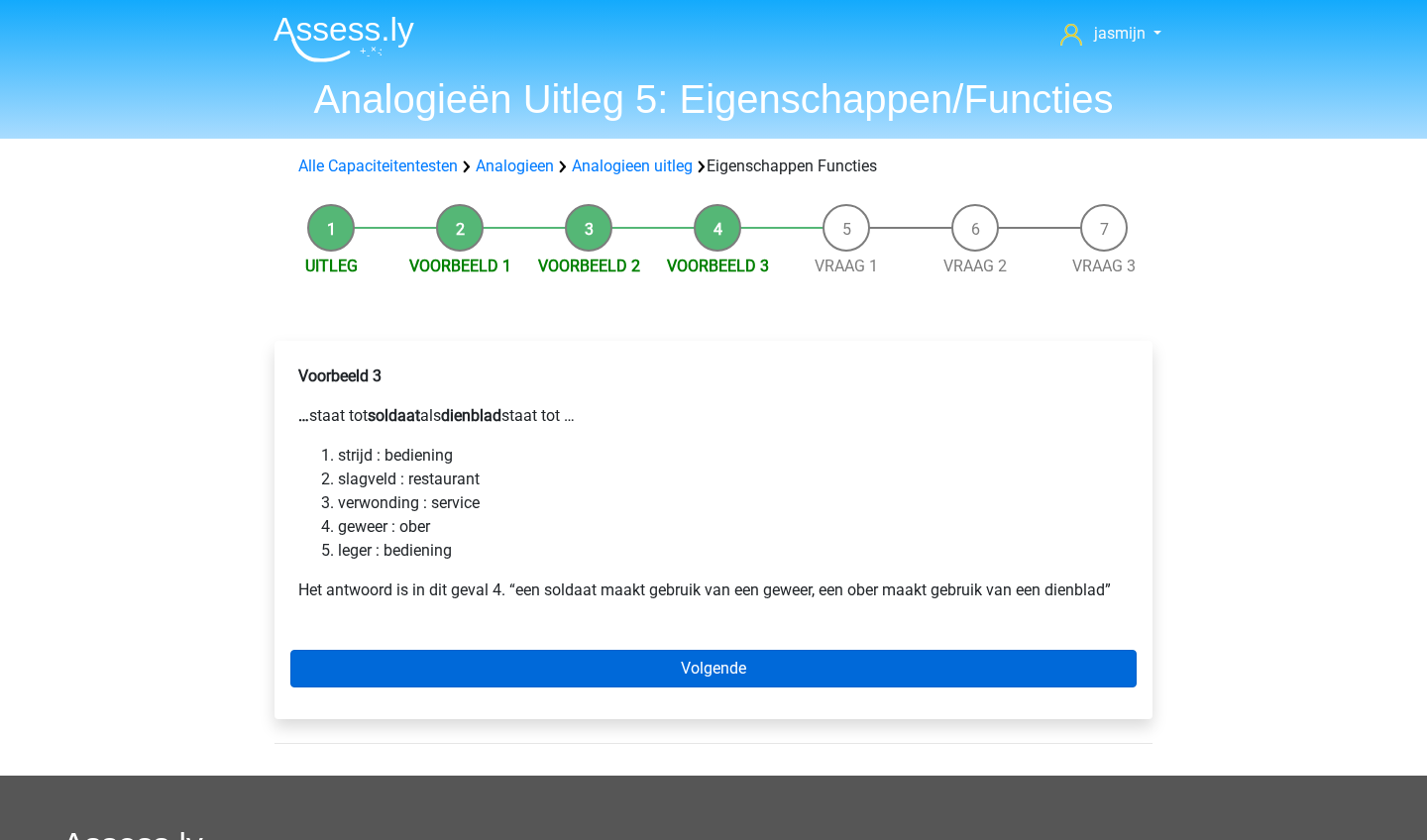
click at [425, 665] on link "Volgende" at bounding box center [713, 669] width 846 height 38
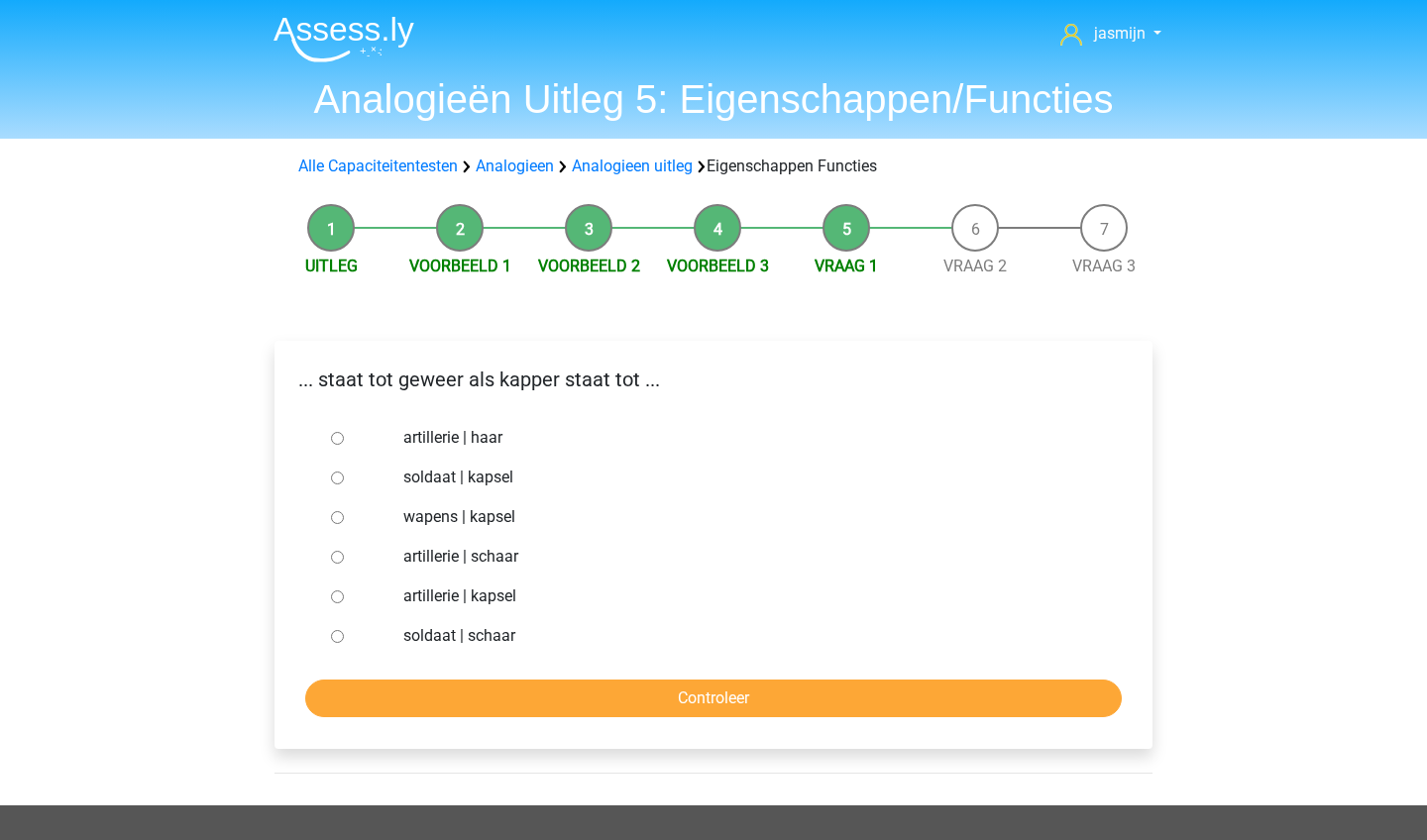
click at [497, 629] on label "soldaat | schaar" at bounding box center [746, 636] width 686 height 24
click at [344, 630] on input "soldaat | schaar" at bounding box center [337, 636] width 13 height 13
radio input "true"
click at [510, 703] on input "Controleer" at bounding box center [713, 699] width 817 height 38
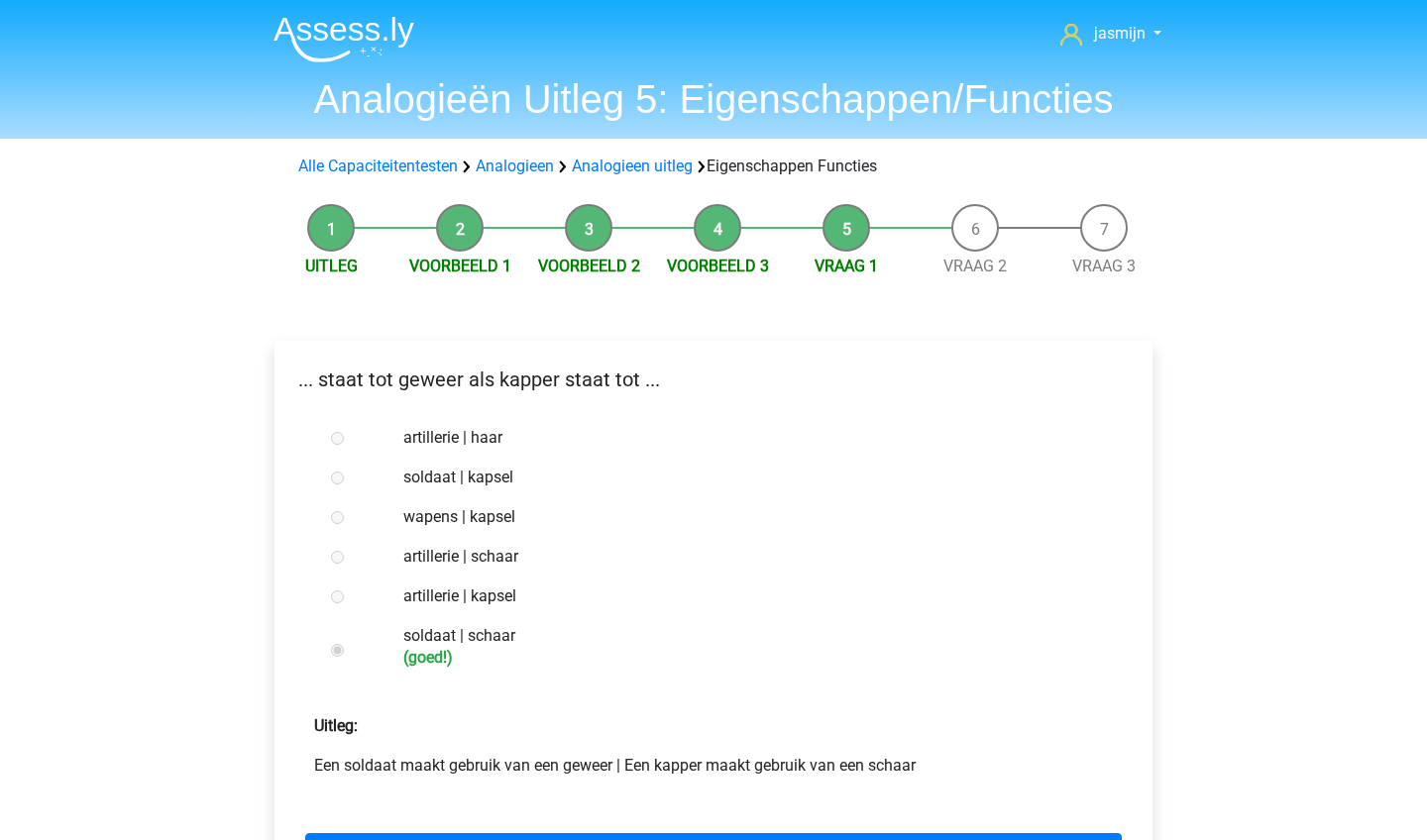
click at [684, 712] on p "Uitleg:" at bounding box center [713, 719] width 846 height 40
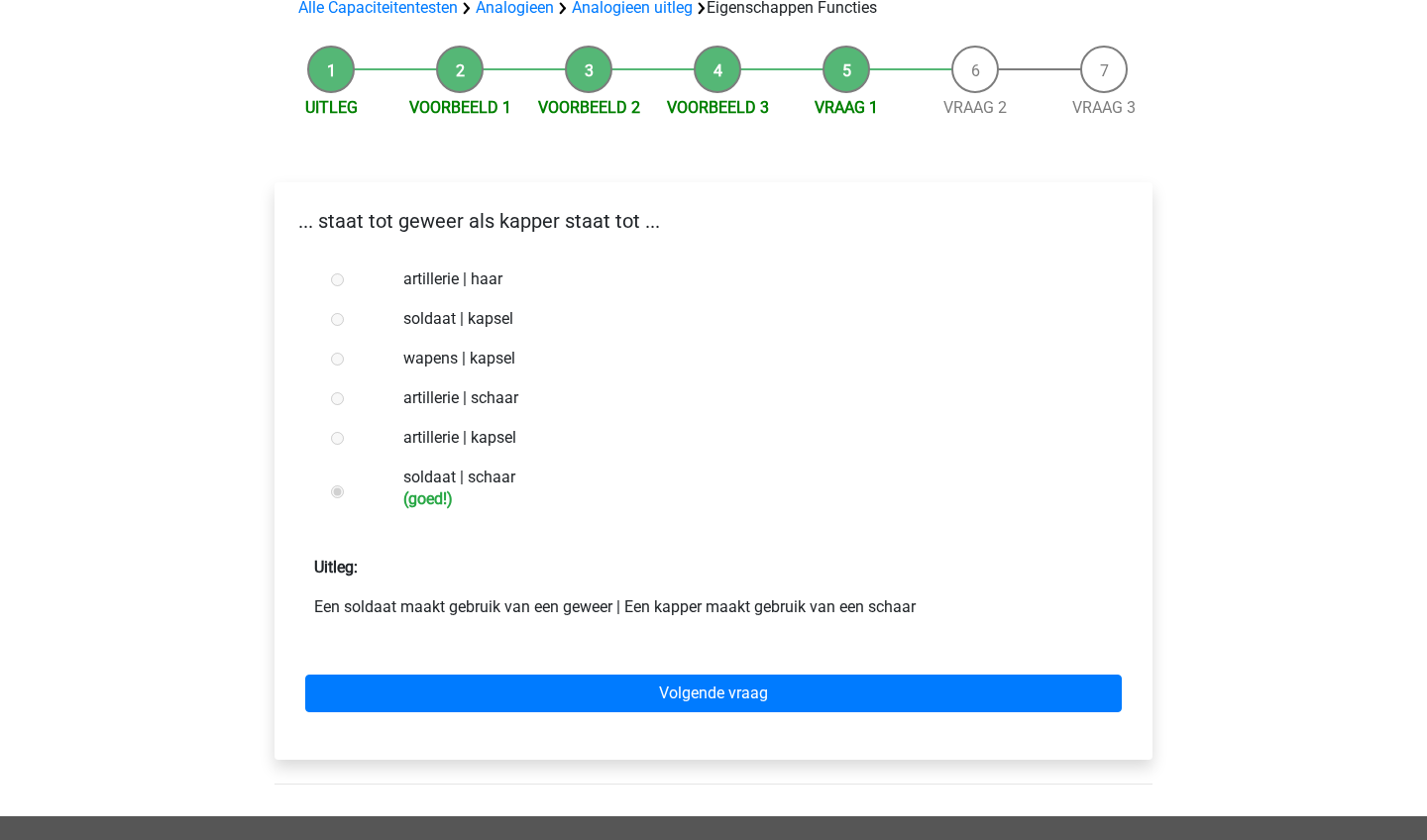
scroll to position [249, 0]
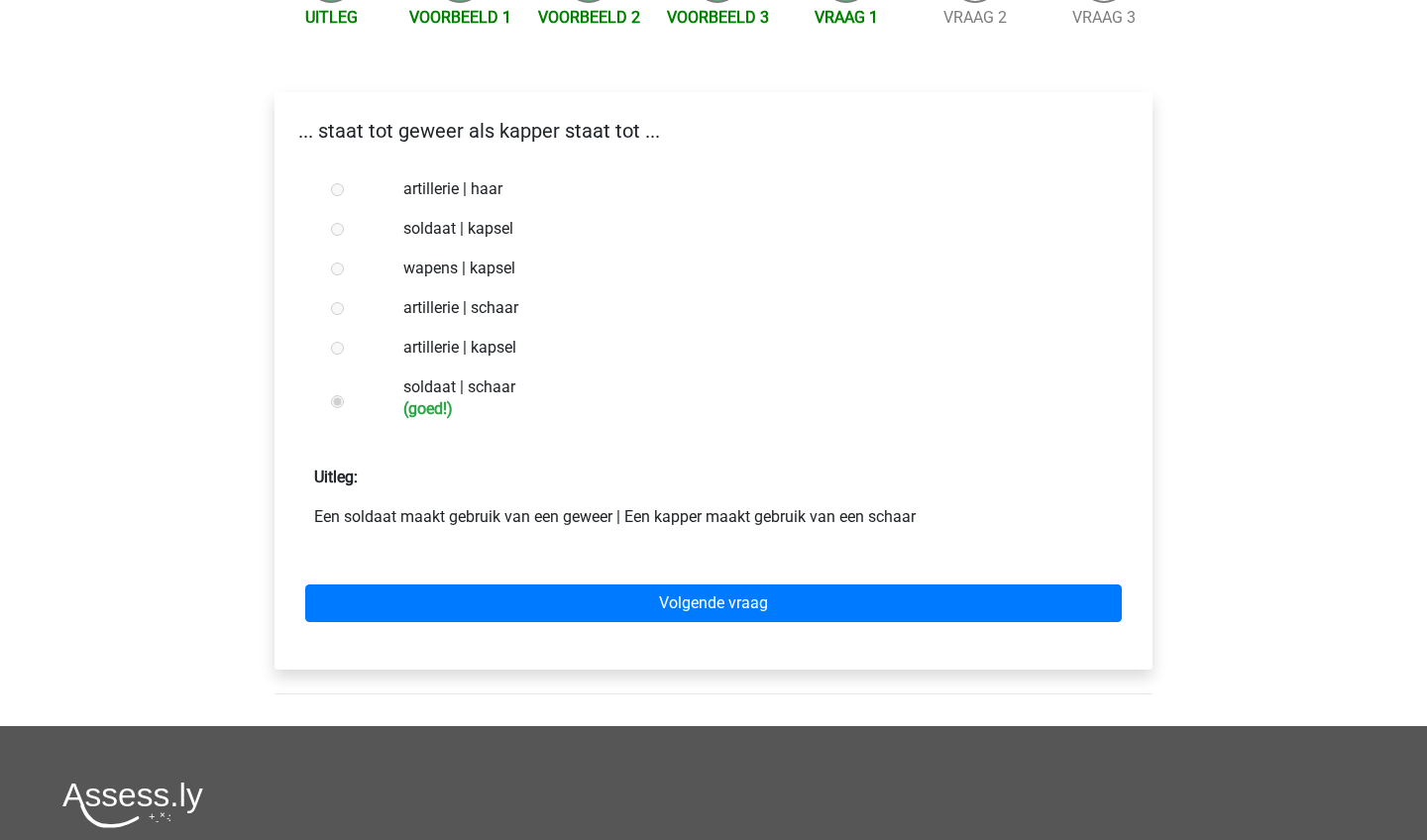
click at [713, 626] on div "Volgende vraag" at bounding box center [713, 599] width 846 height 109
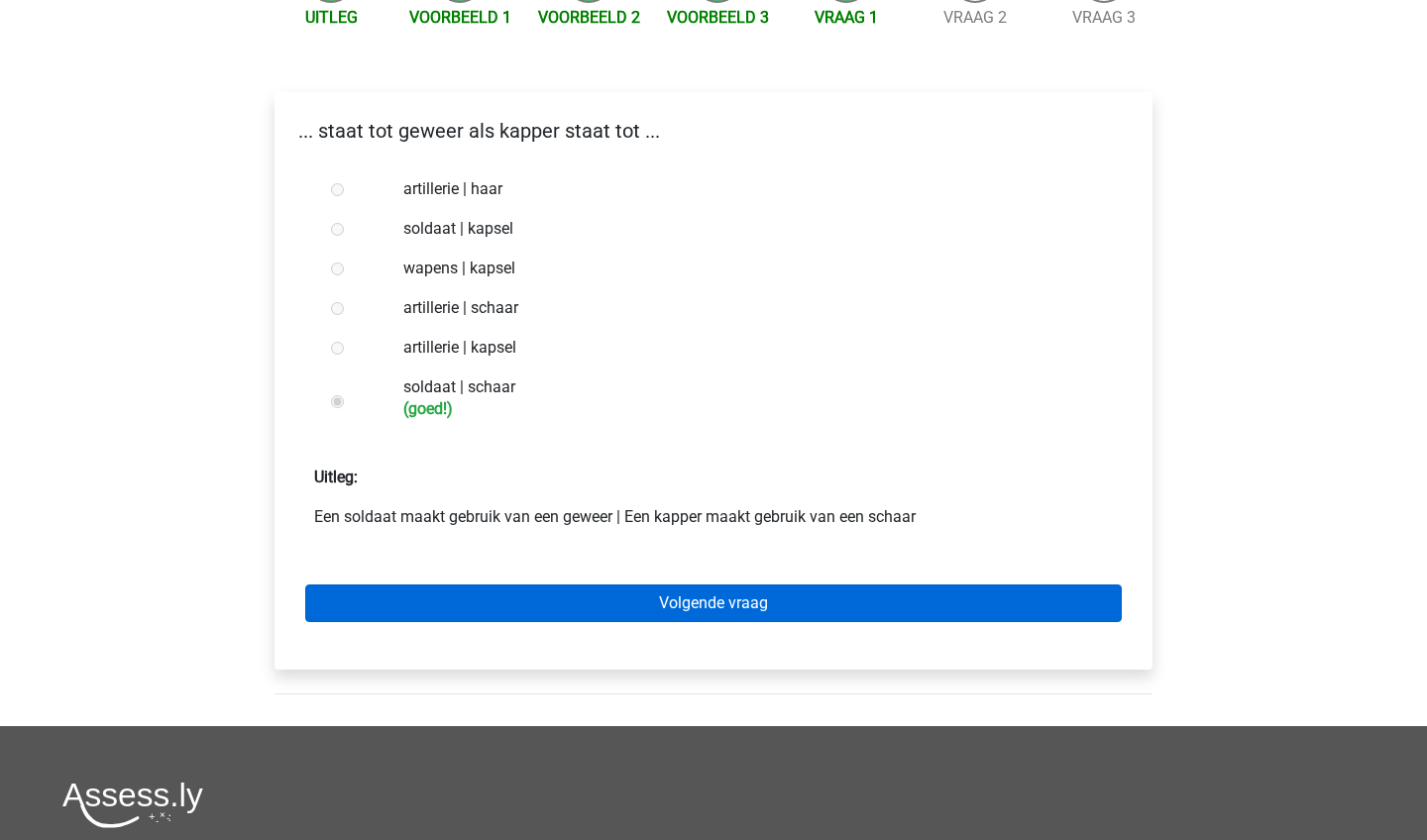
click at [728, 602] on link "Volgende vraag" at bounding box center [713, 604] width 817 height 38
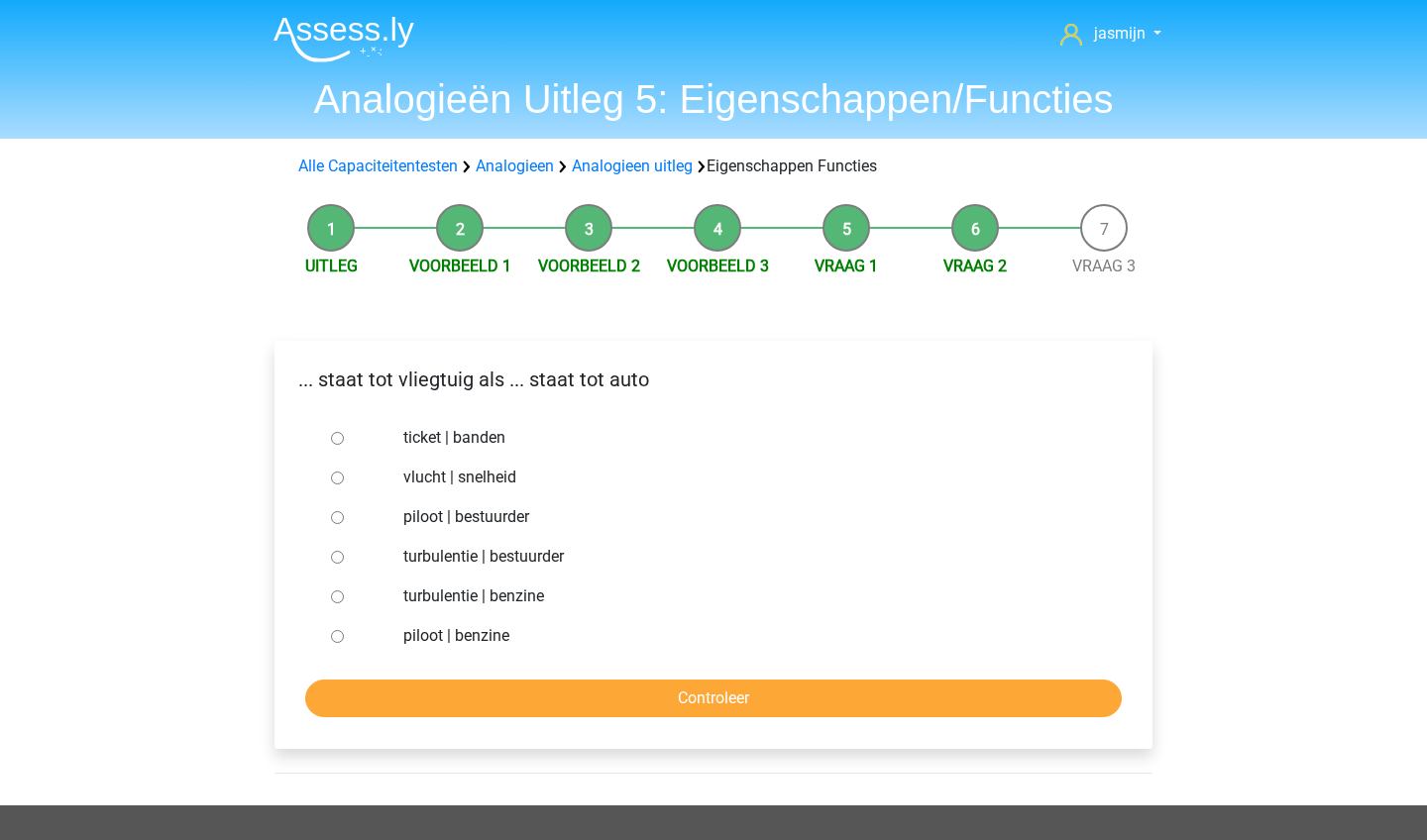
click at [510, 521] on label "piloot | bestuurder" at bounding box center [746, 517] width 686 height 24
click at [344, 521] on input "piloot | bestuurder" at bounding box center [337, 517] width 13 height 13
radio input "true"
click at [518, 702] on input "Controleer" at bounding box center [713, 699] width 817 height 38
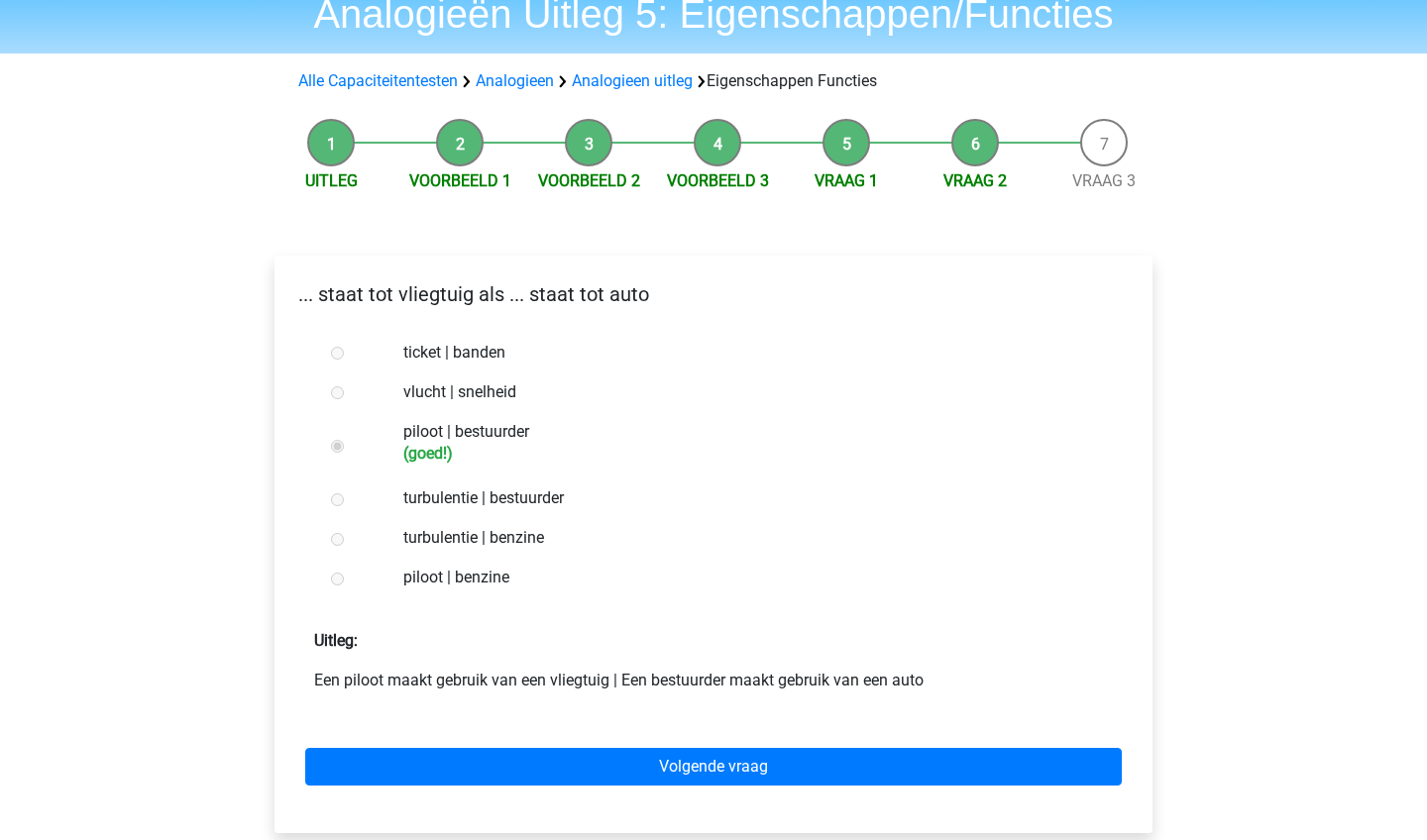
scroll to position [137, 0]
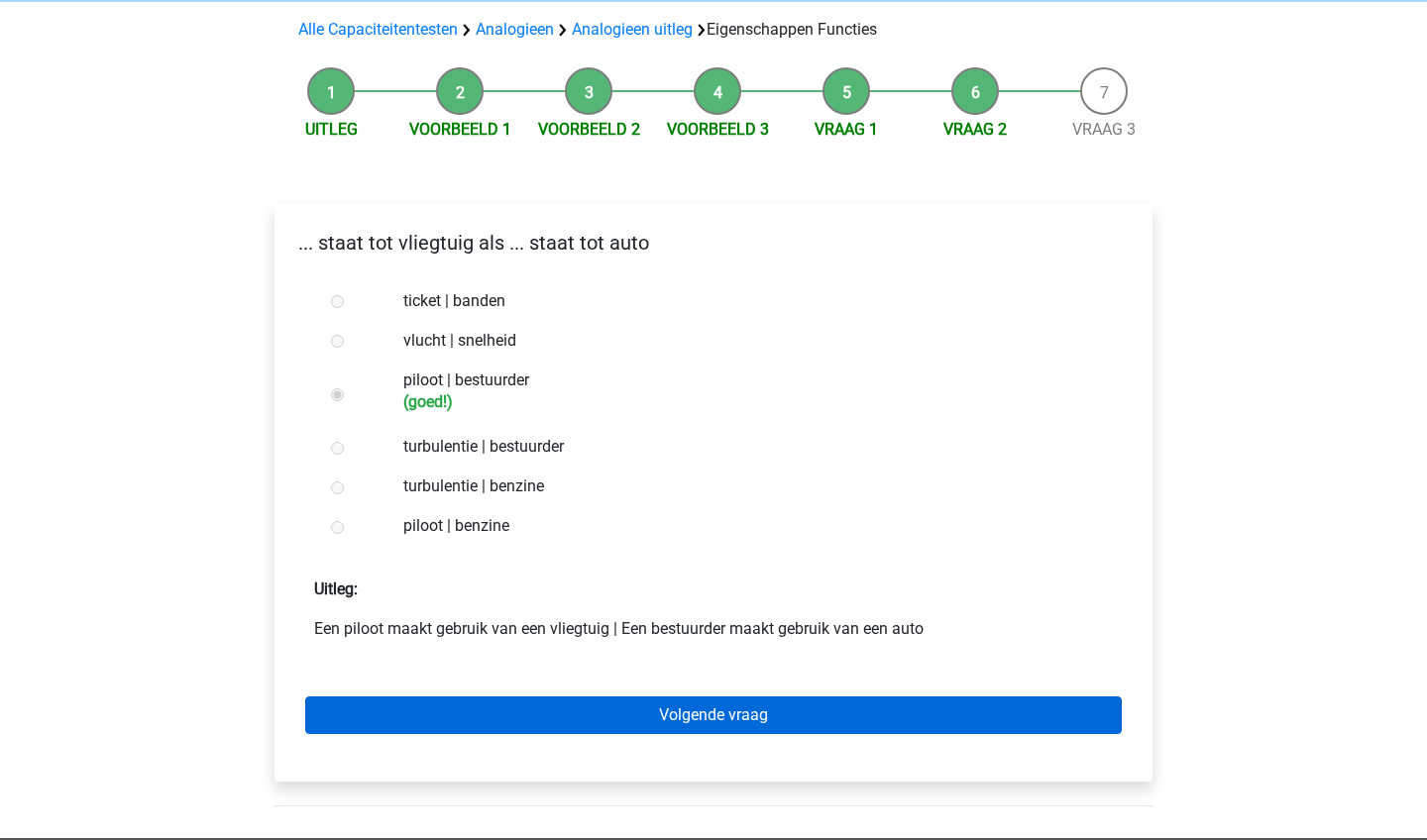
click at [525, 718] on link "Volgende vraag" at bounding box center [713, 716] width 817 height 38
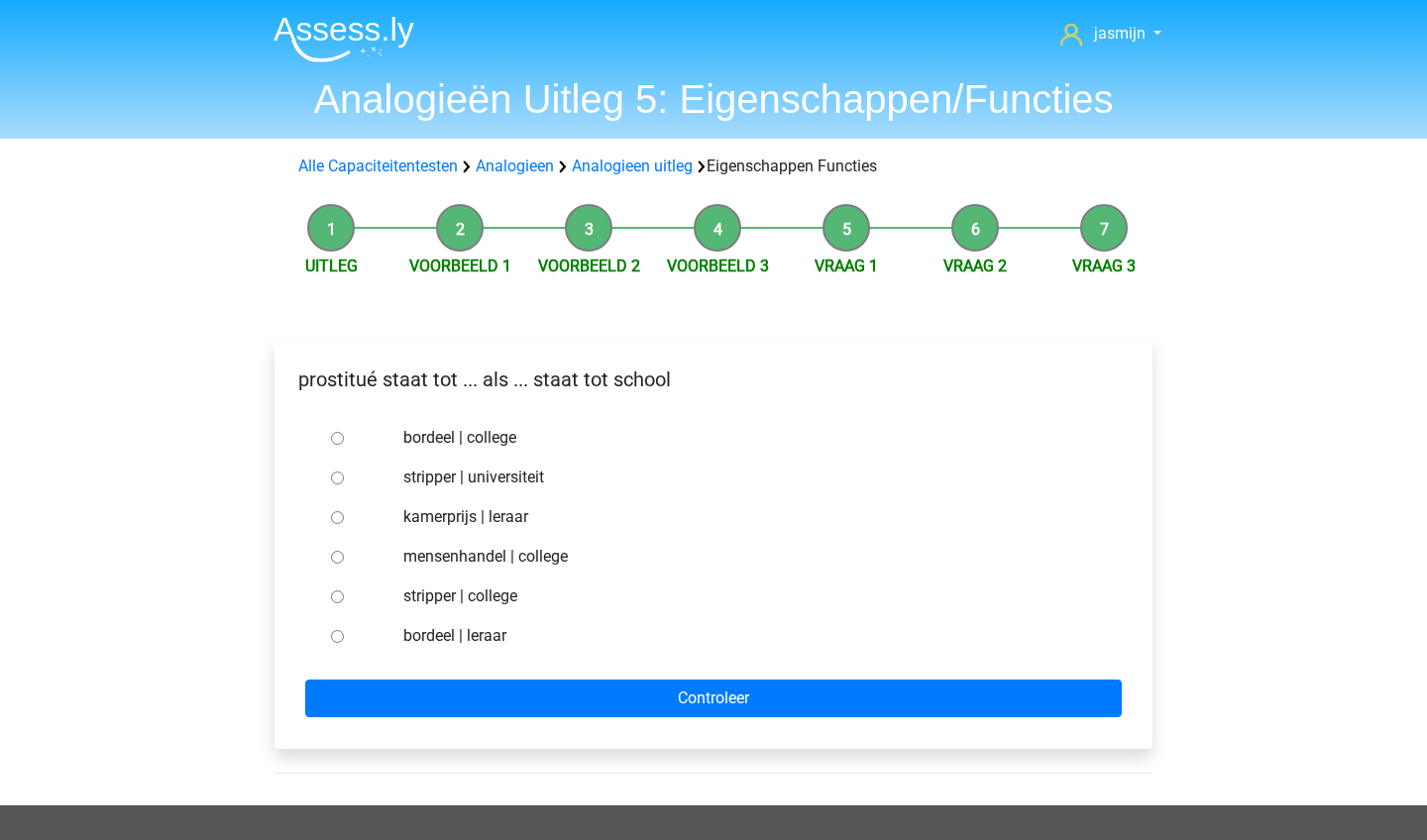
click at [500, 635] on label "bordeel | leraar" at bounding box center [746, 636] width 686 height 24
click at [344, 635] on input "bordeel | leraar" at bounding box center [337, 636] width 13 height 13
radio input "true"
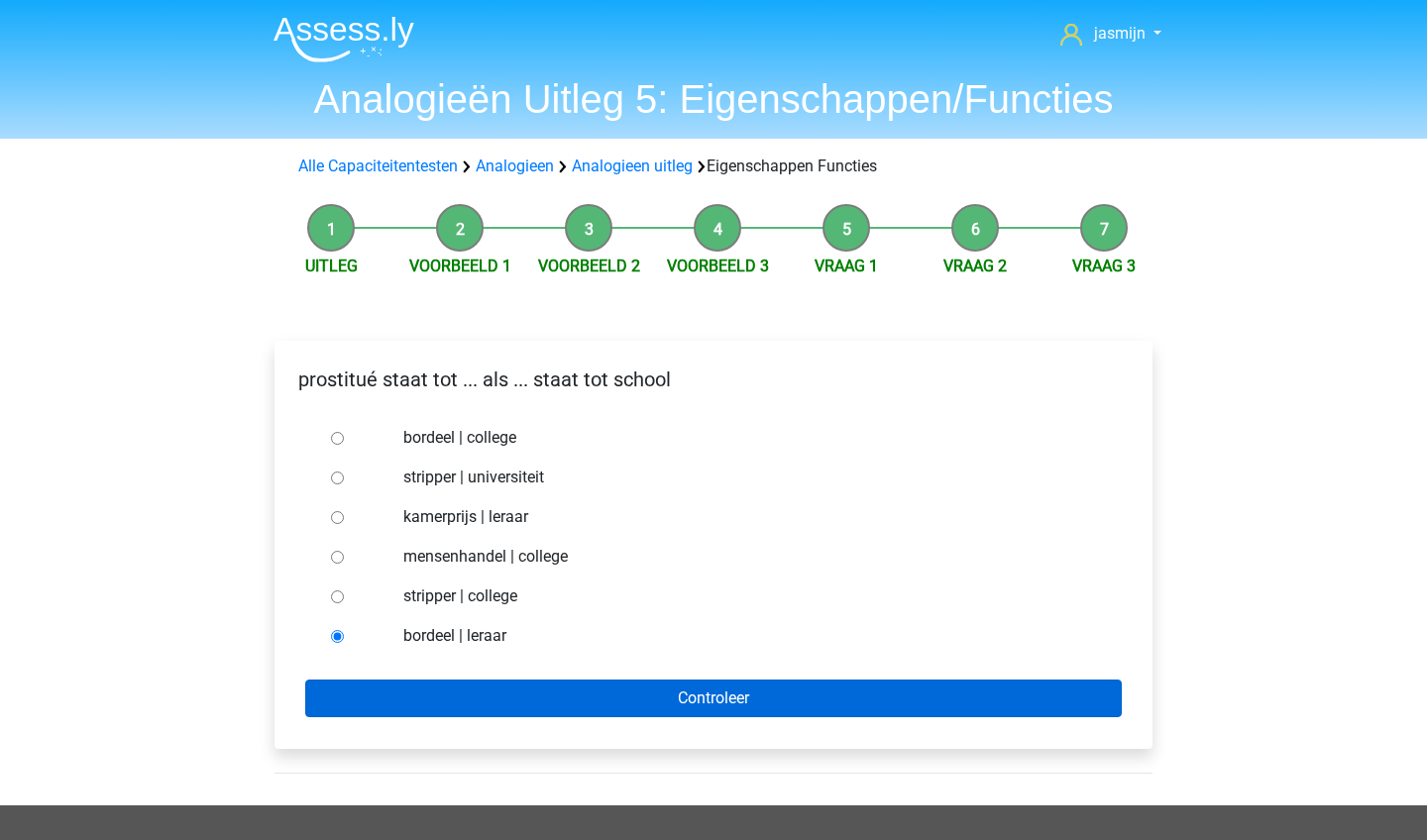
click at [502, 695] on input "Controleer" at bounding box center [713, 699] width 817 height 38
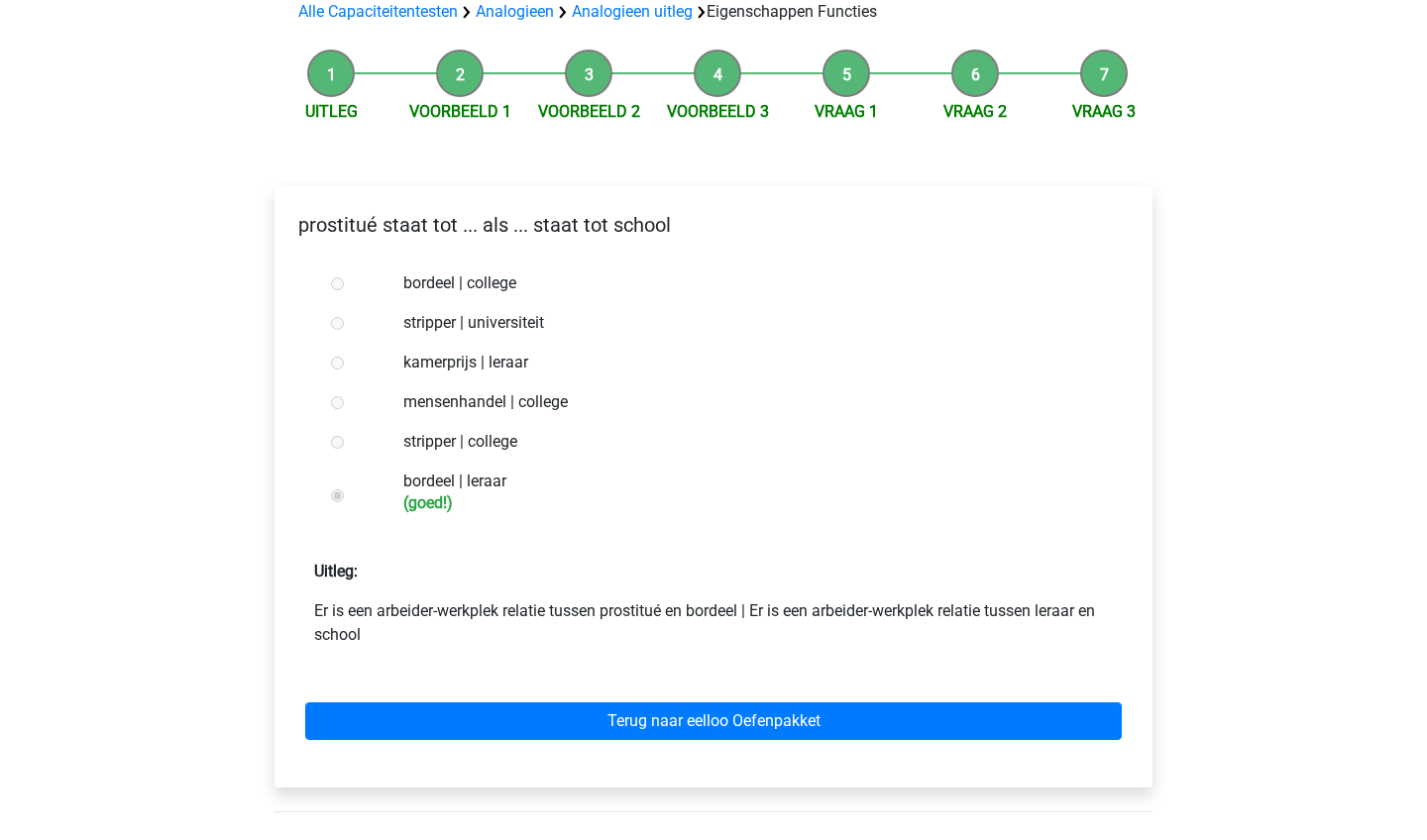
scroll to position [292, 0]
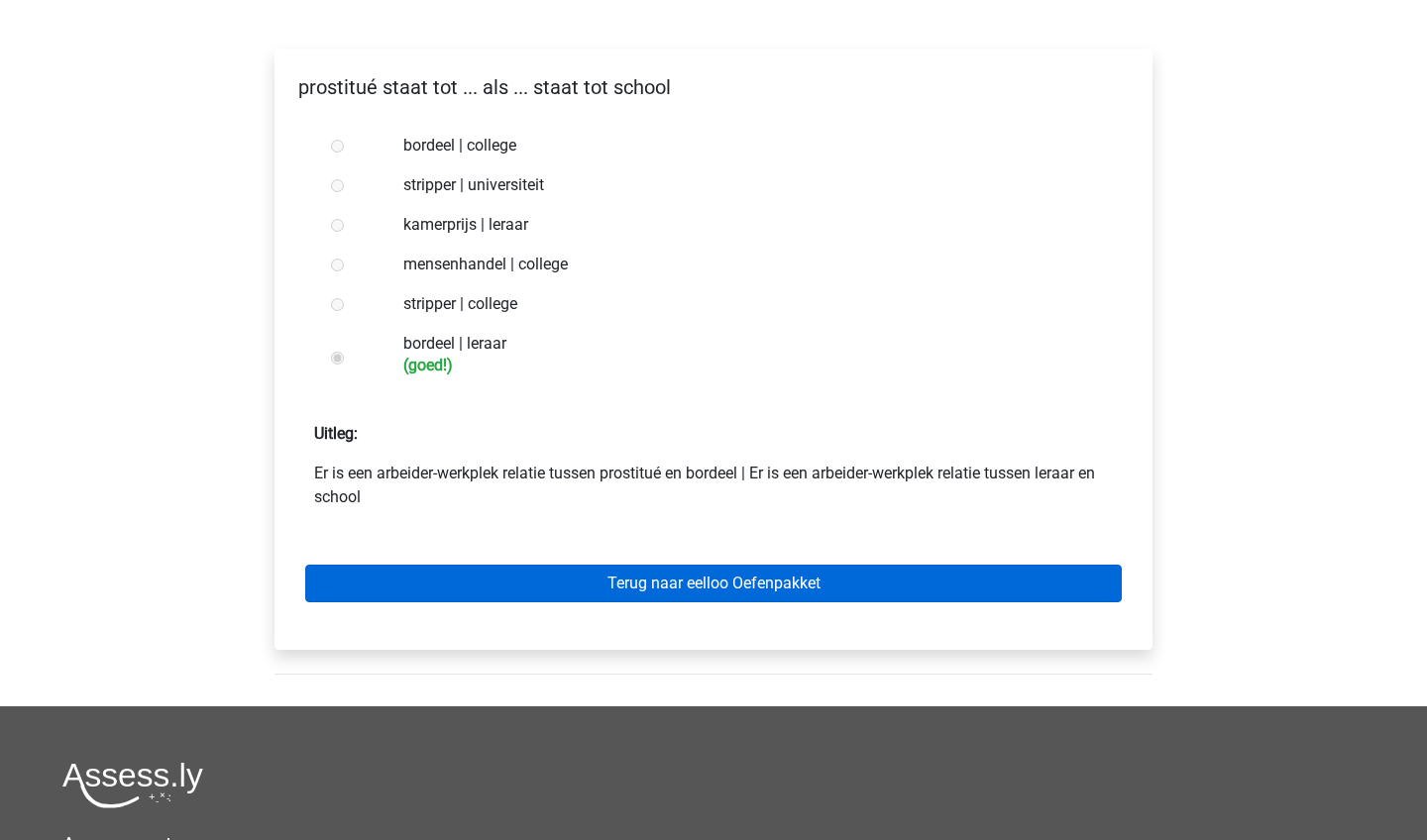
click at [562, 581] on link "Terug naar eelloo Oefenpakket" at bounding box center [713, 584] width 817 height 38
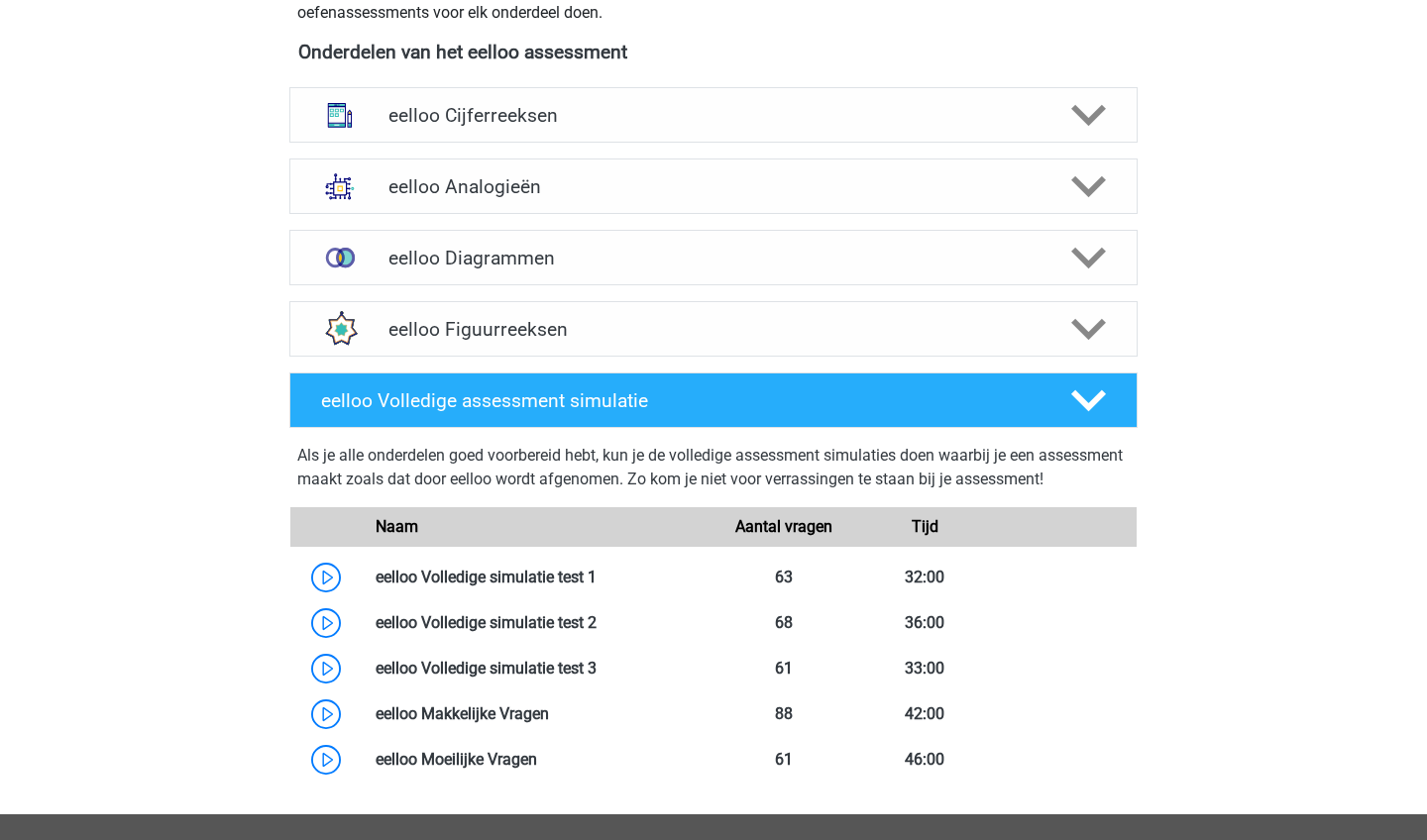
scroll to position [721, 0]
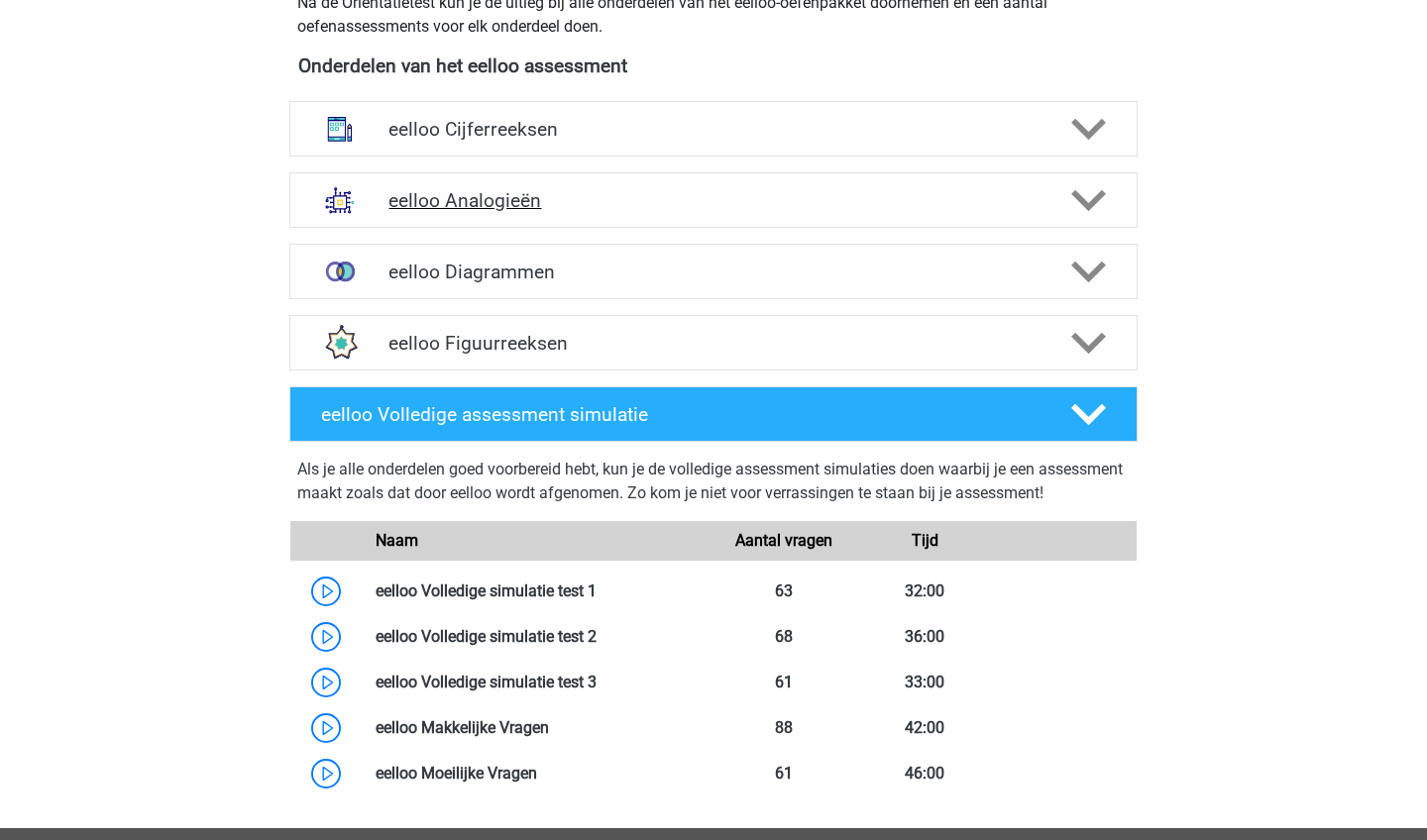
click at [646, 198] on h4 "eelloo Analogieën" at bounding box center [713, 200] width 649 height 23
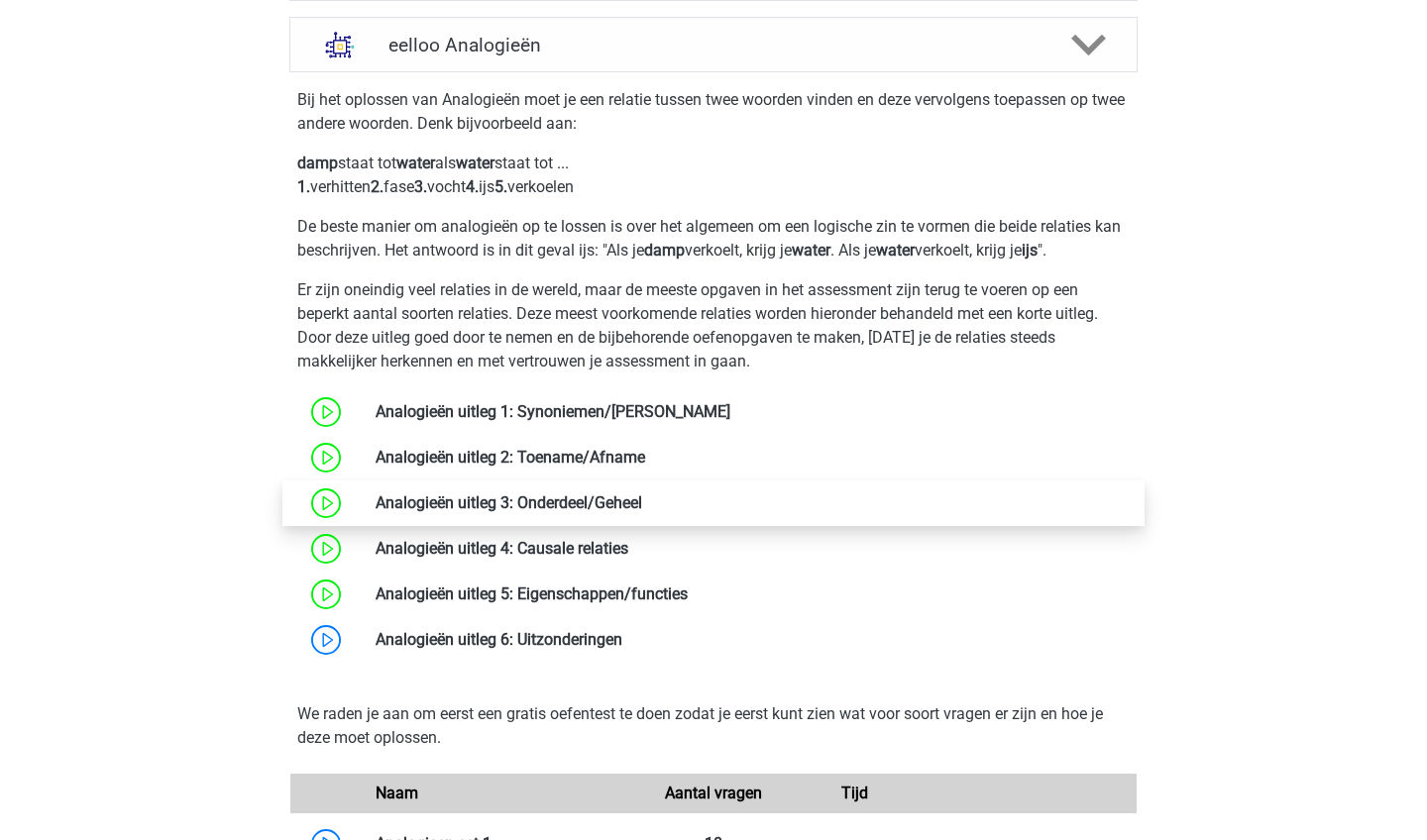
scroll to position [831, 0]
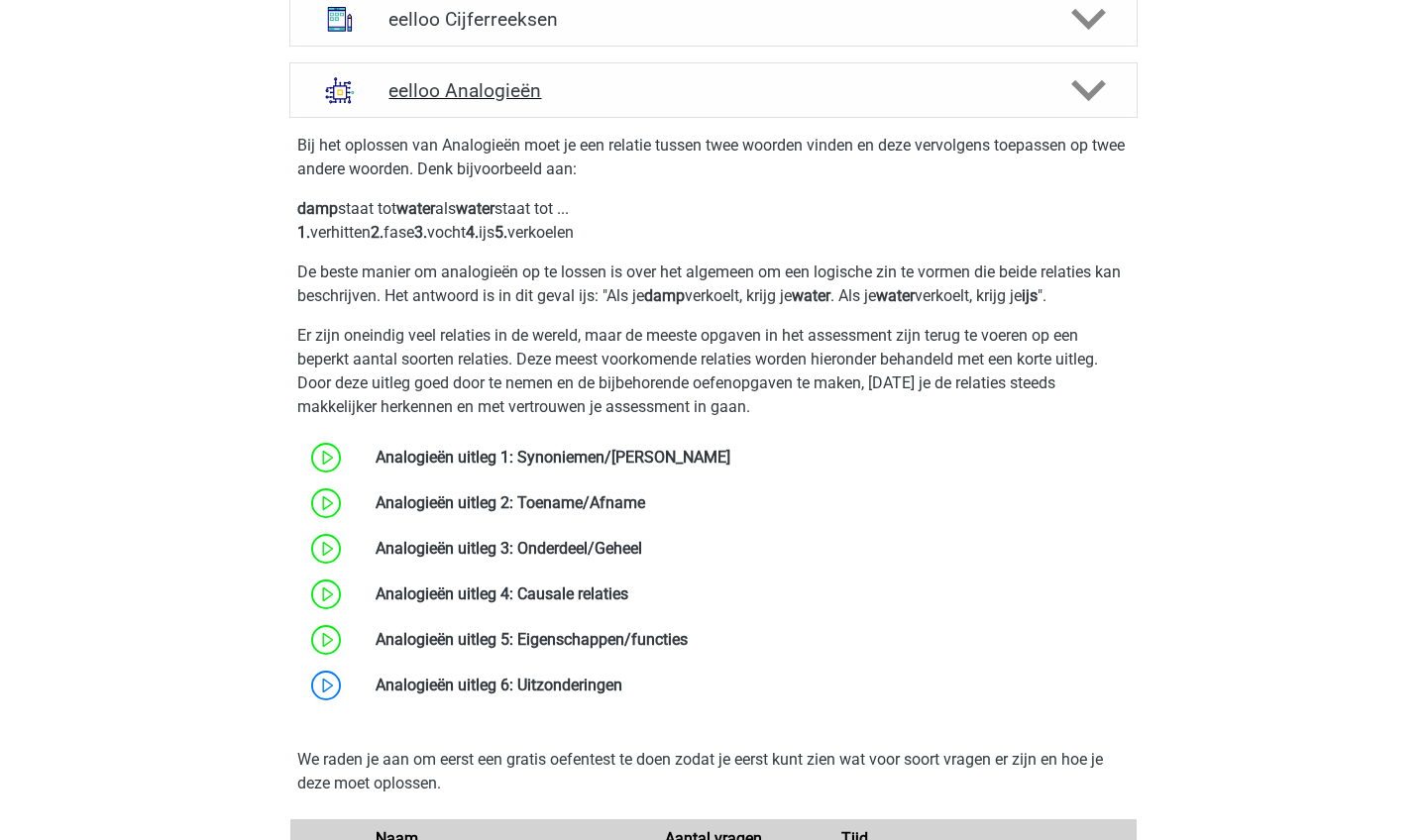
click at [626, 83] on h4 "eelloo Analogieën" at bounding box center [713, 90] width 649 height 23
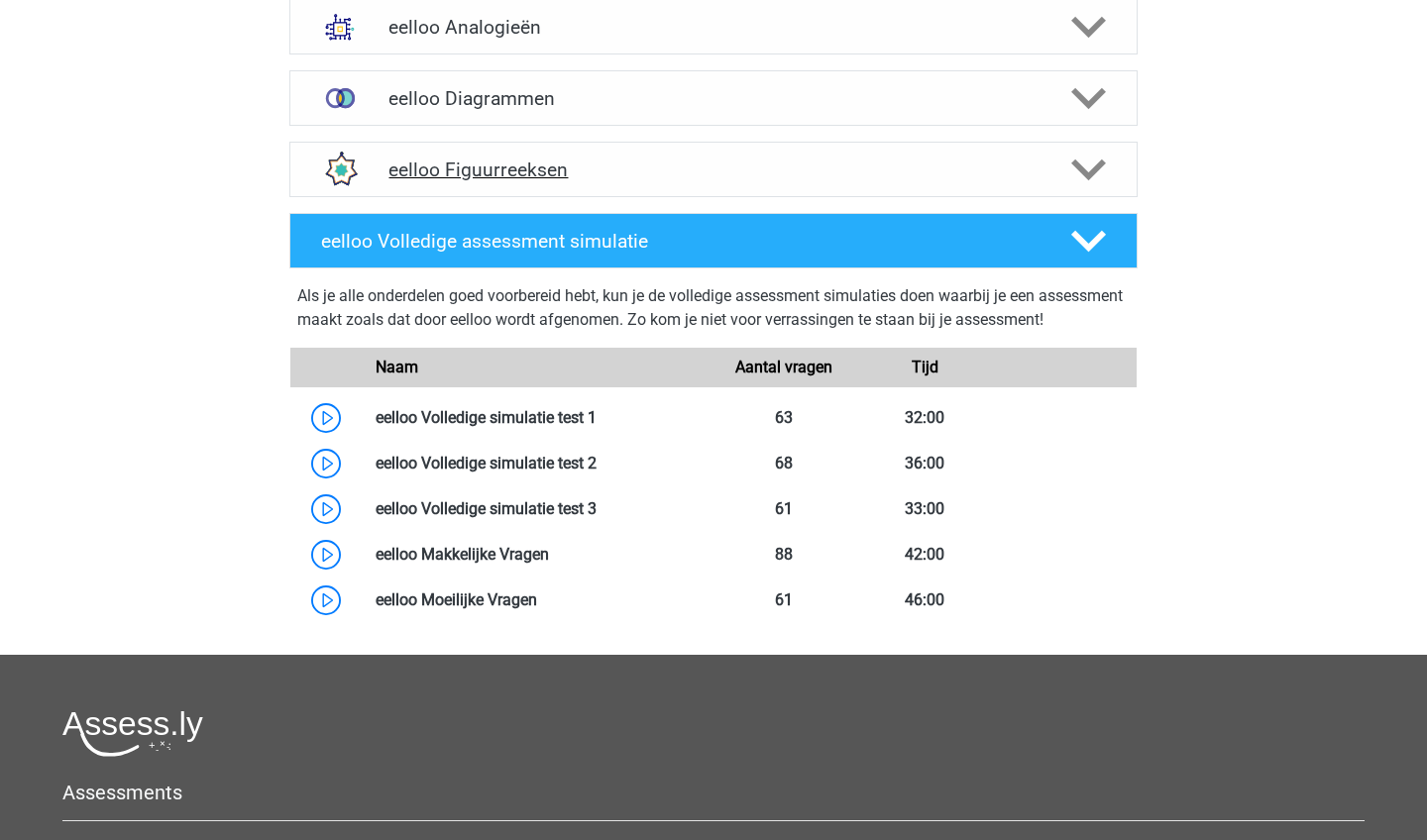
scroll to position [915, 0]
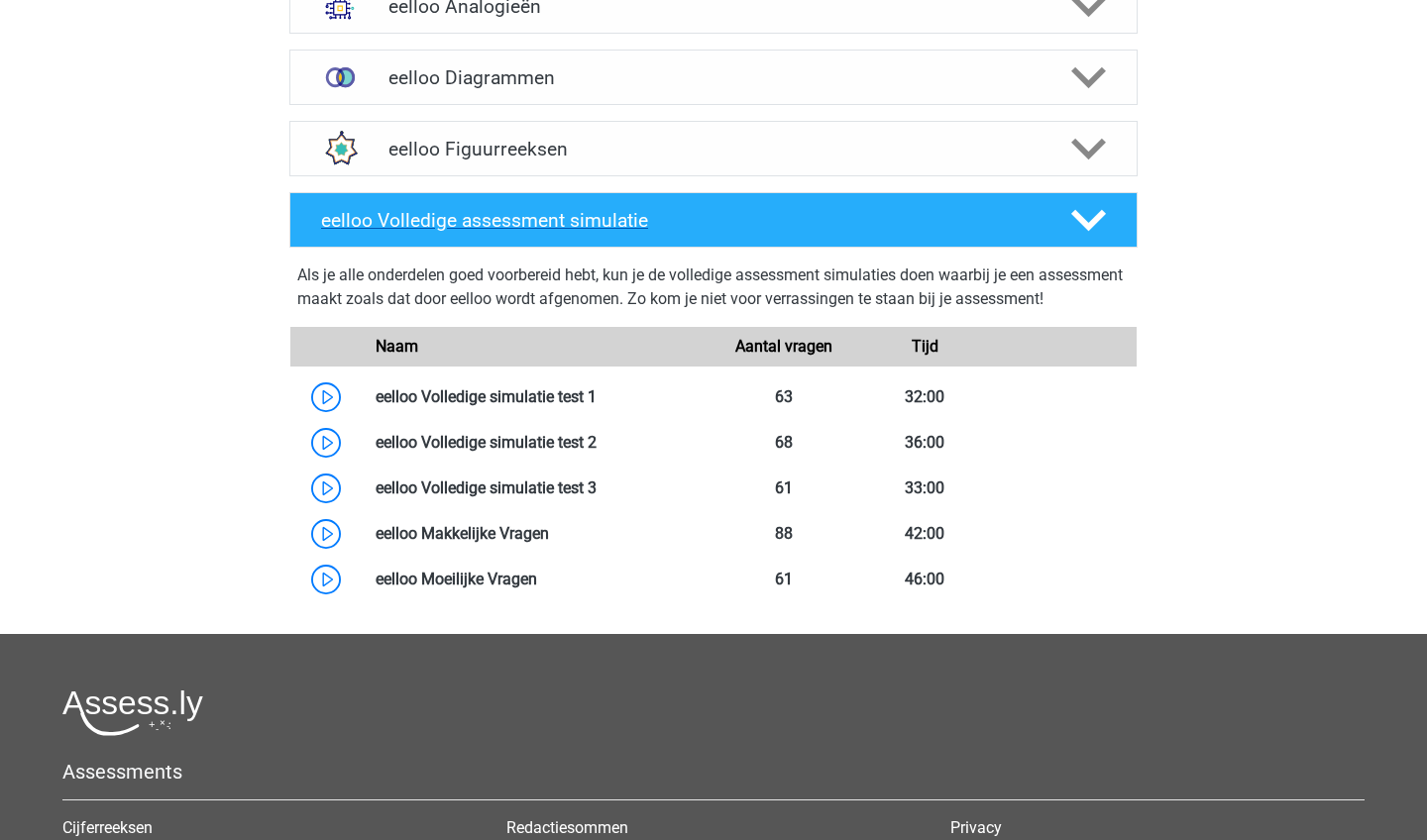
click at [1112, 222] on div at bounding box center [1087, 220] width 67 height 35
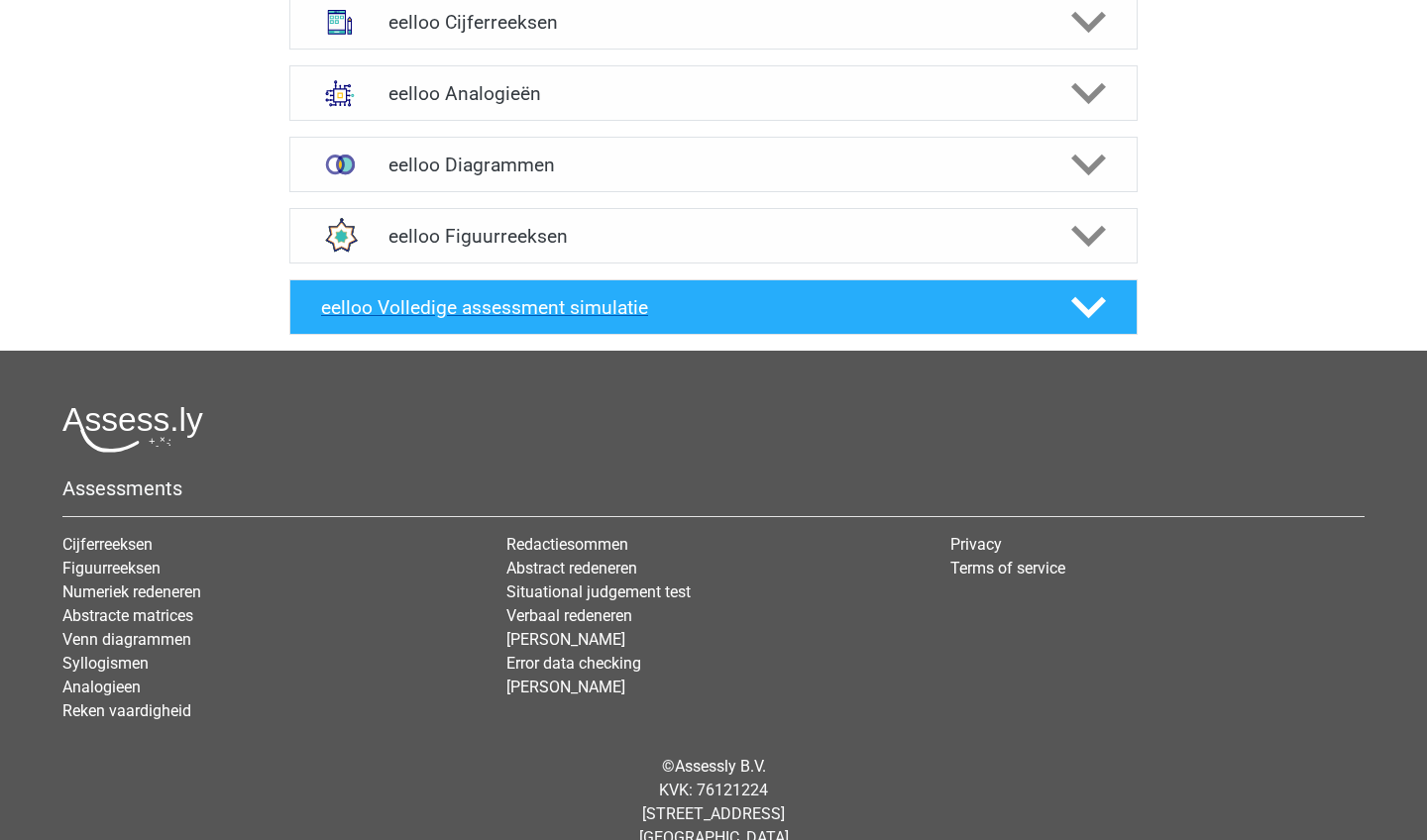
scroll to position [808, 0]
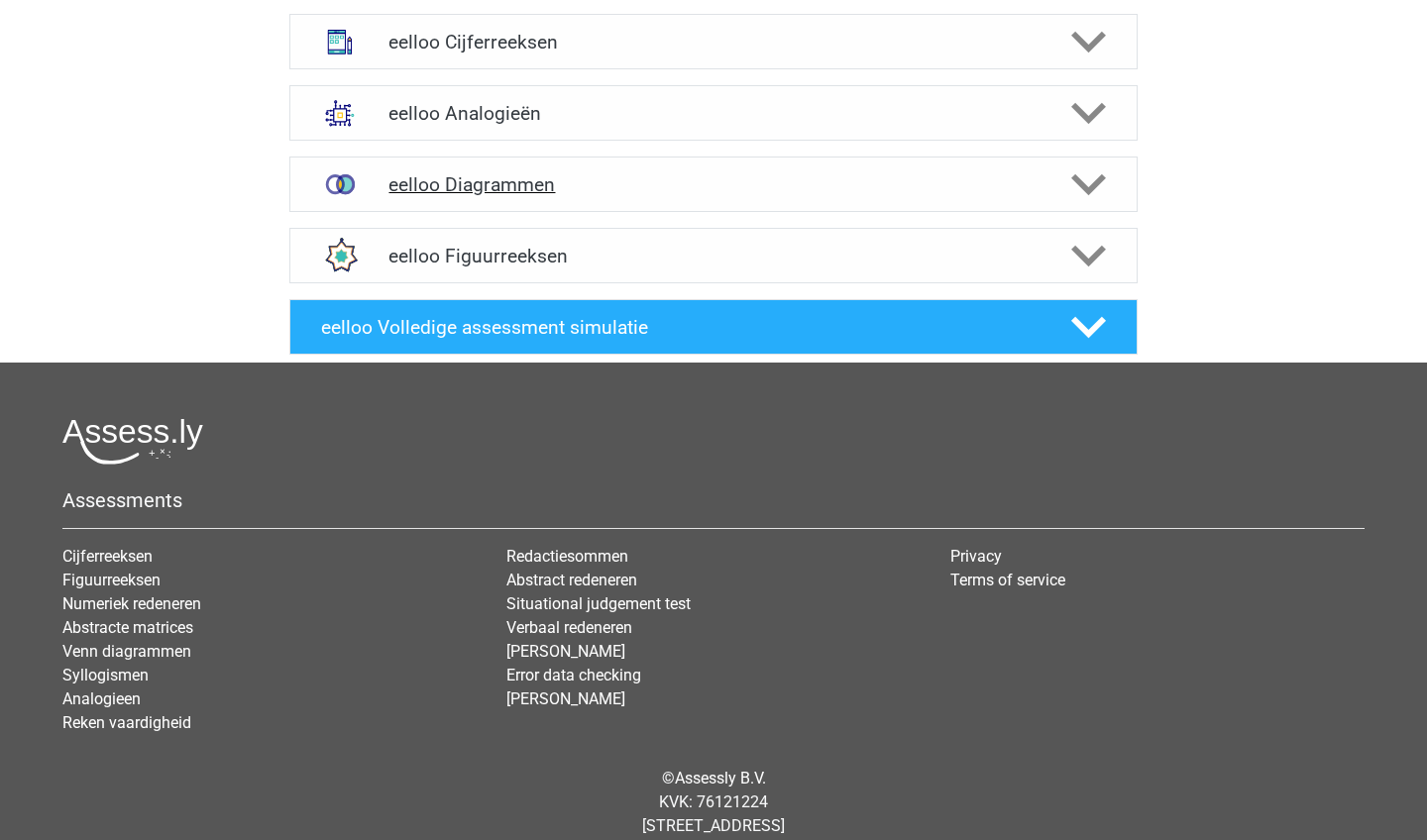
click at [1089, 185] on icon at bounding box center [1088, 184] width 35 height 35
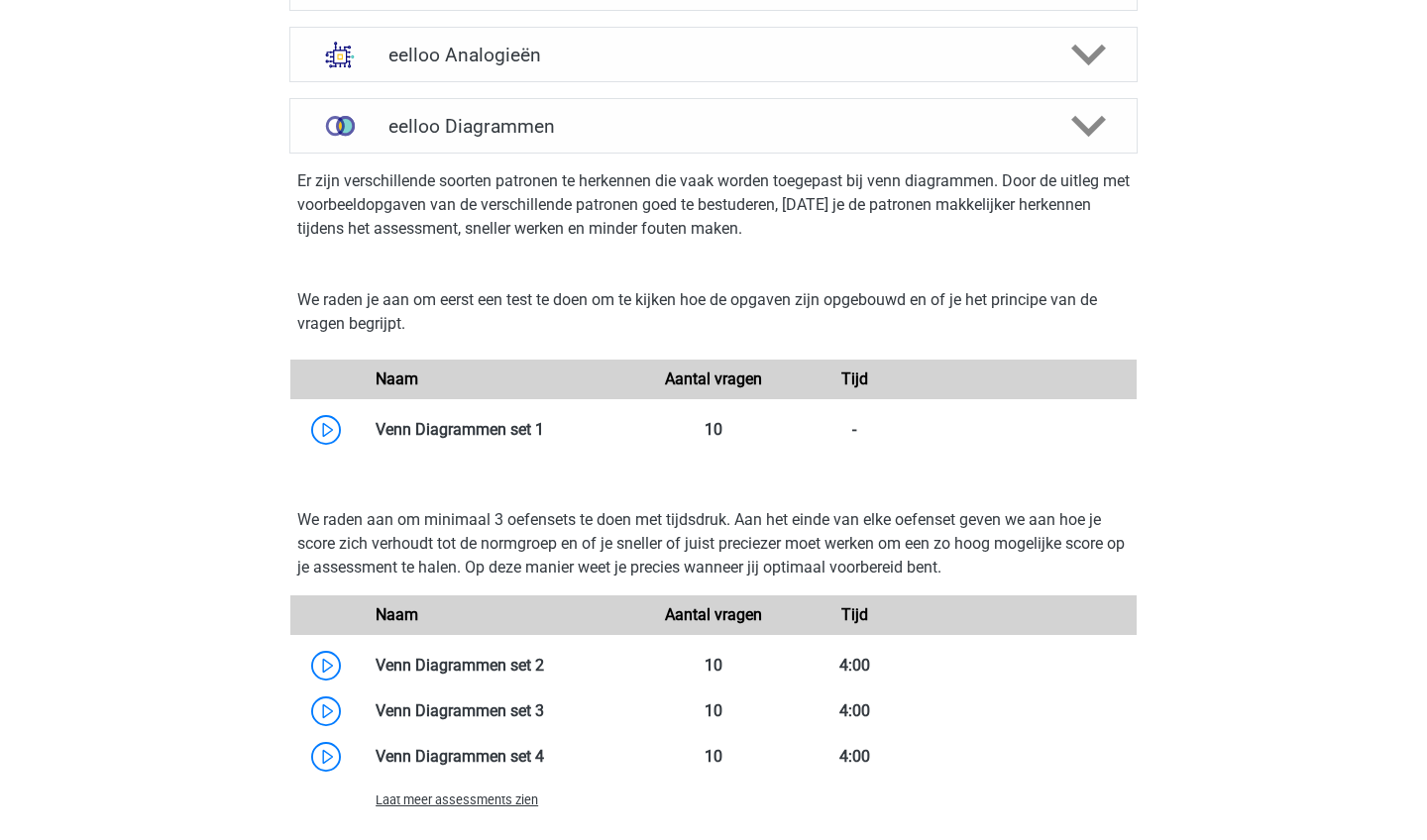
scroll to position [862, 0]
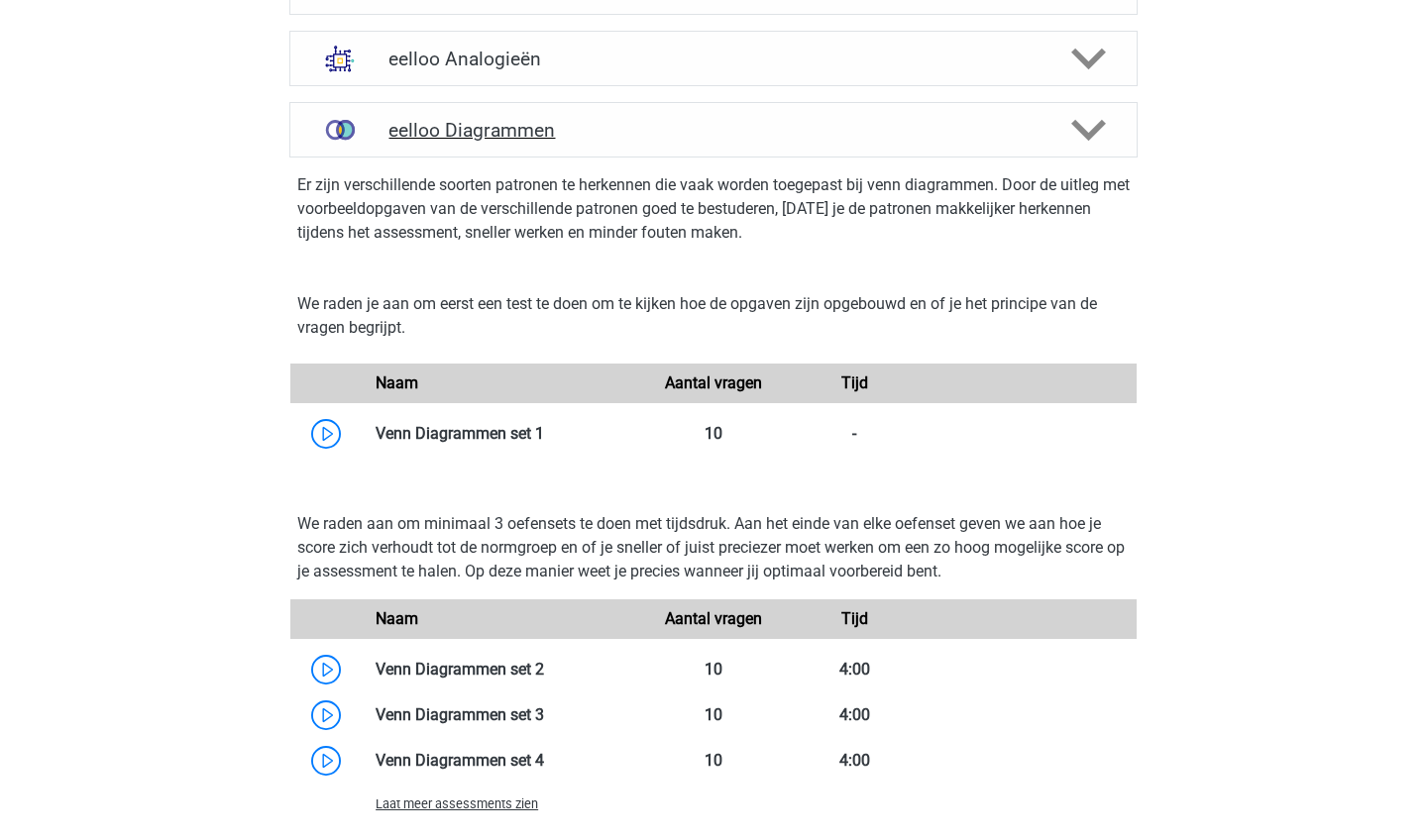
click at [1102, 126] on polygon at bounding box center [1088, 131] width 35 height 22
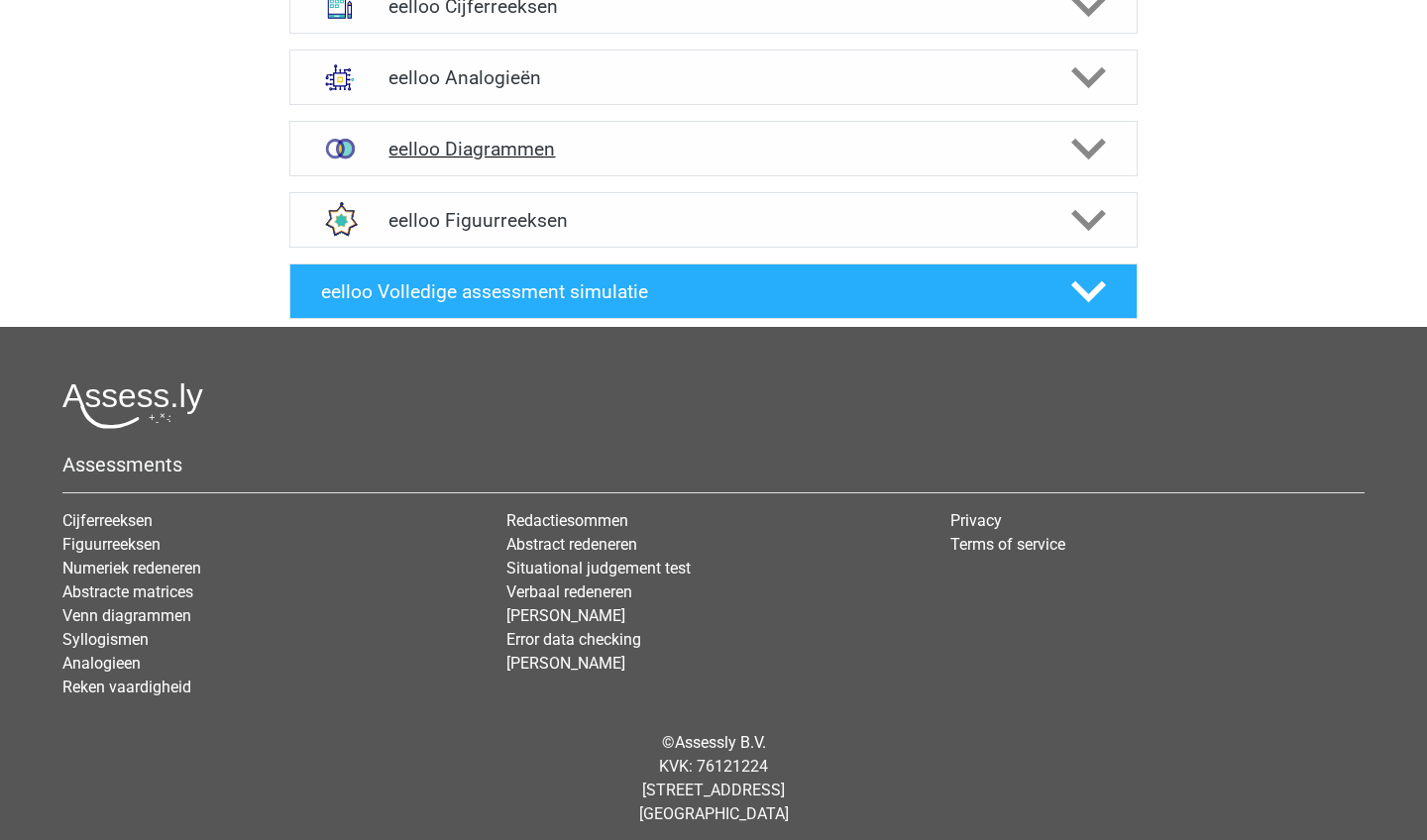
scroll to position [832, 0]
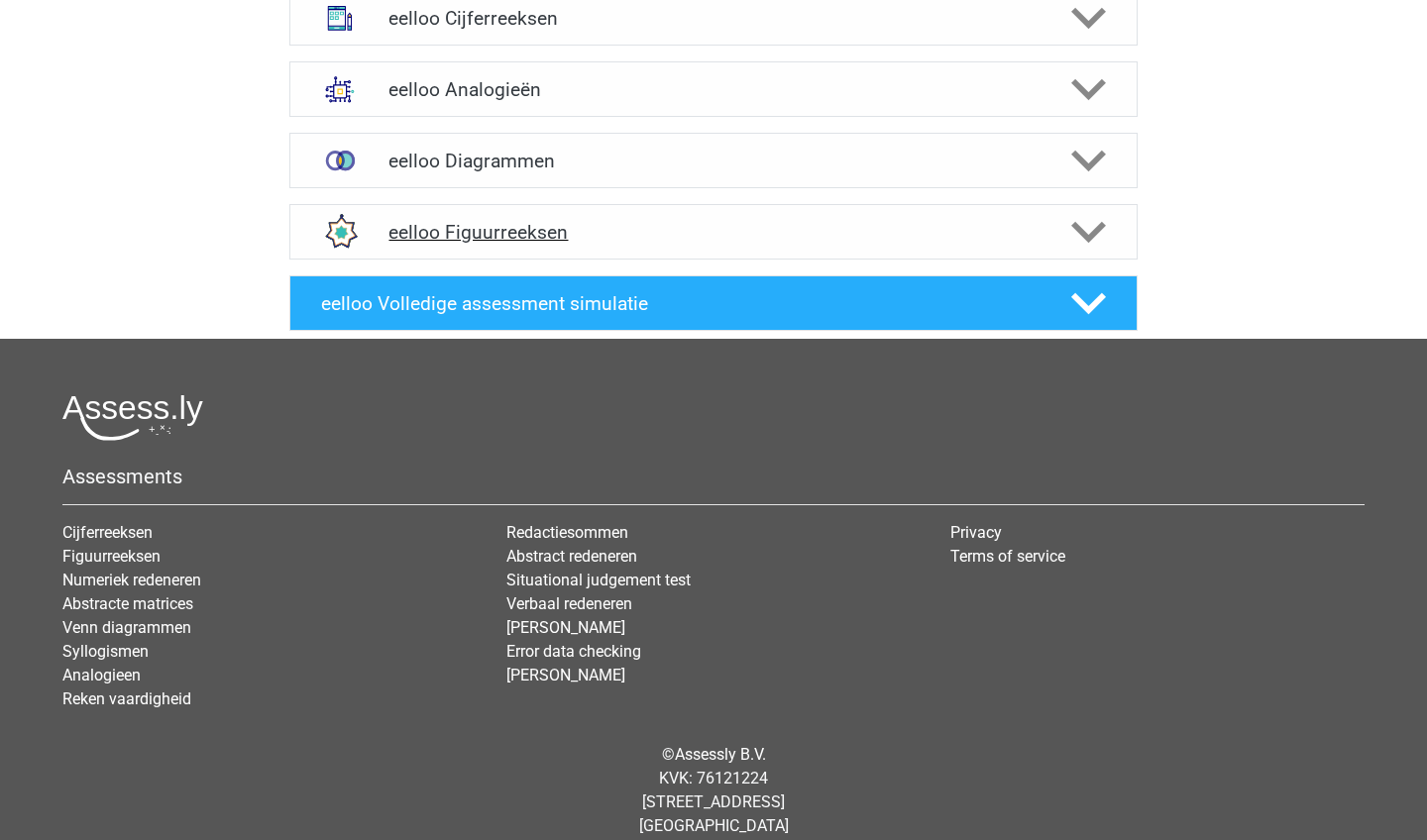
click at [1063, 252] on div "eelloo Figuurreeksen" at bounding box center [713, 232] width 848 height 56
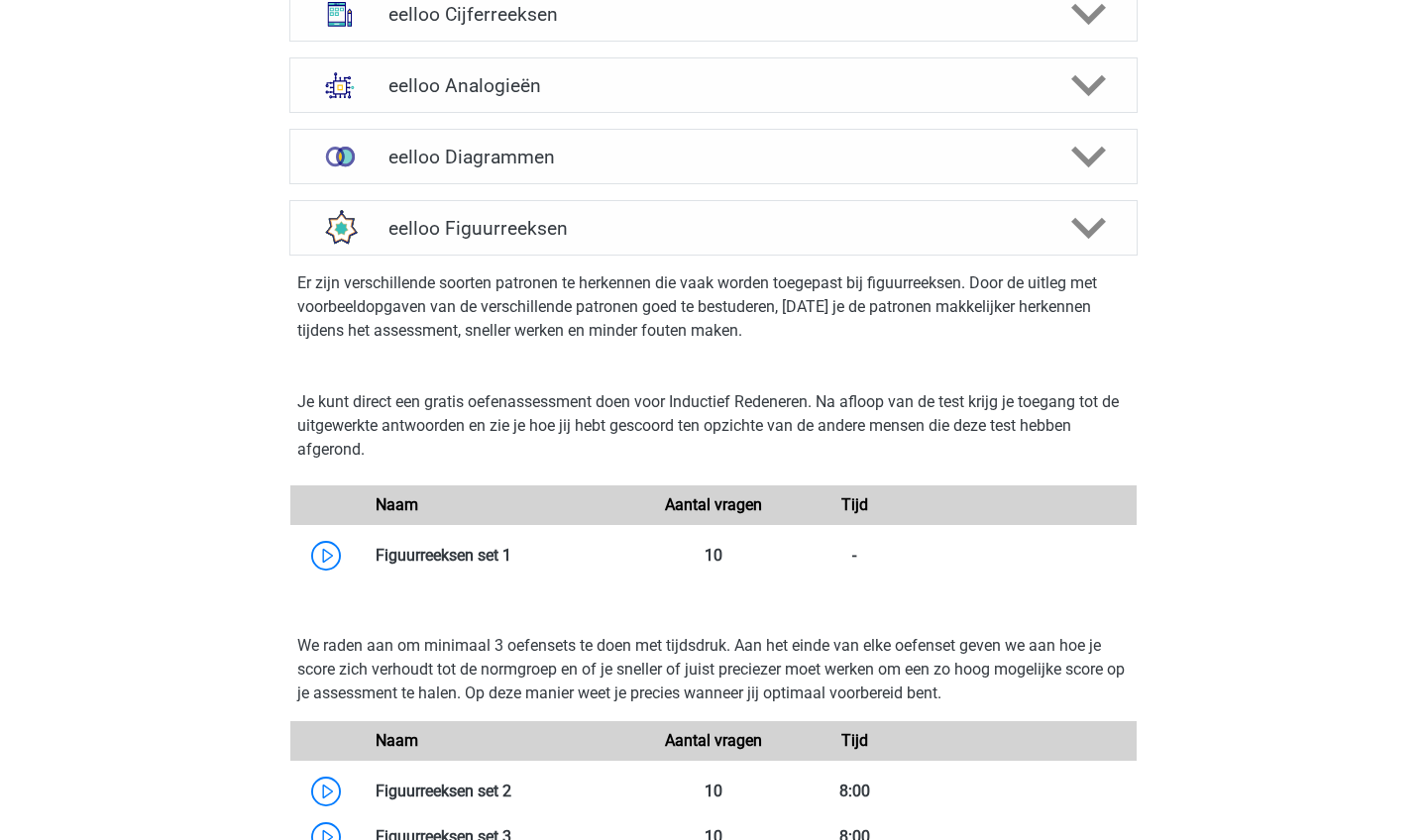
scroll to position [835, 0]
click at [1097, 253] on div "eelloo Figuurreeksen" at bounding box center [713, 228] width 848 height 56
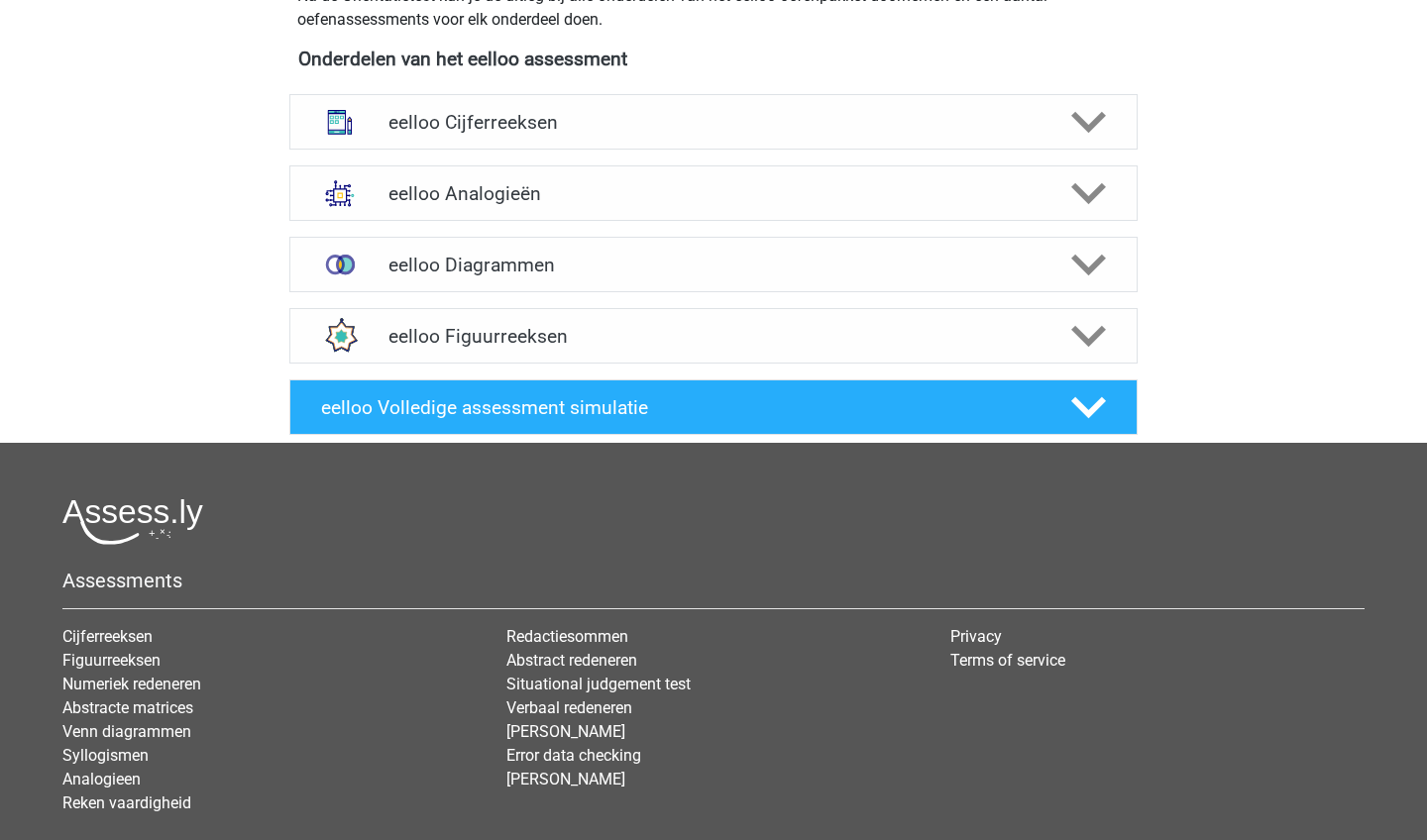
scroll to position [655, 0]
